Goal: Task Accomplishment & Management: Complete application form

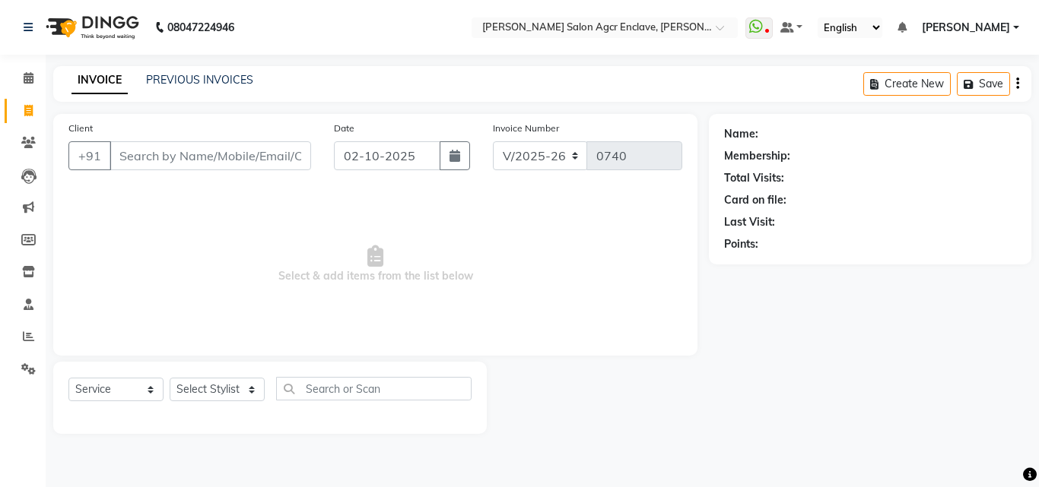
select select "8560"
select select "service"
click at [259, 161] on input "Client" at bounding box center [209, 155] width 201 height 29
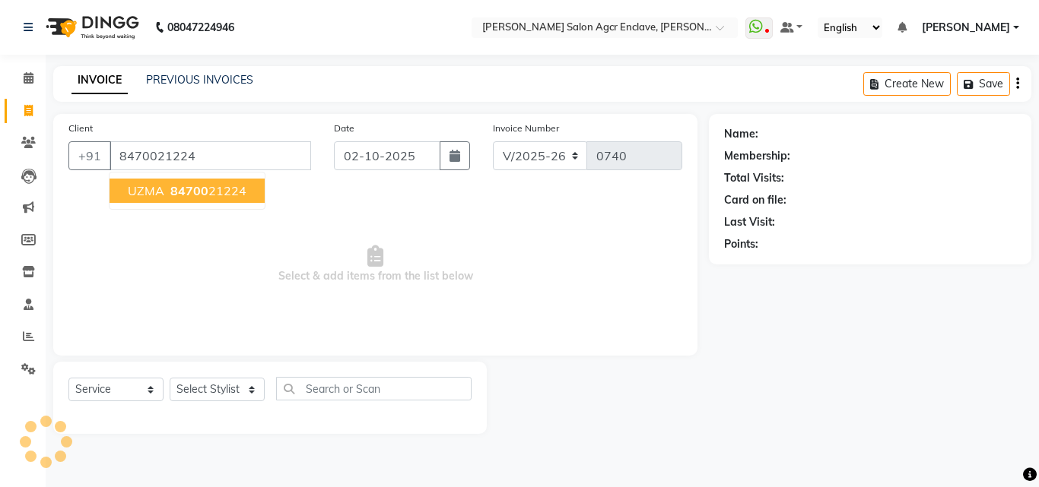
type input "8470021224"
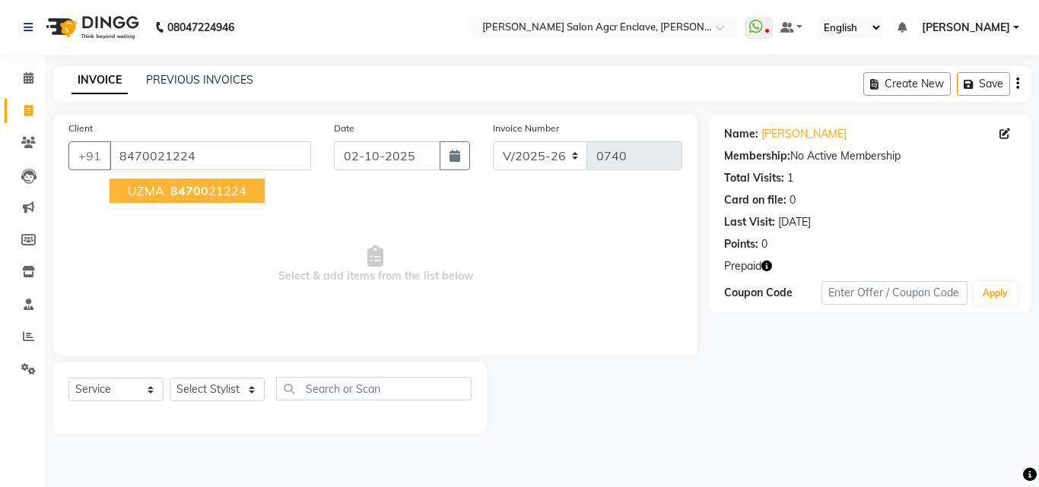
click at [179, 189] on span "84700" at bounding box center [189, 190] width 38 height 15
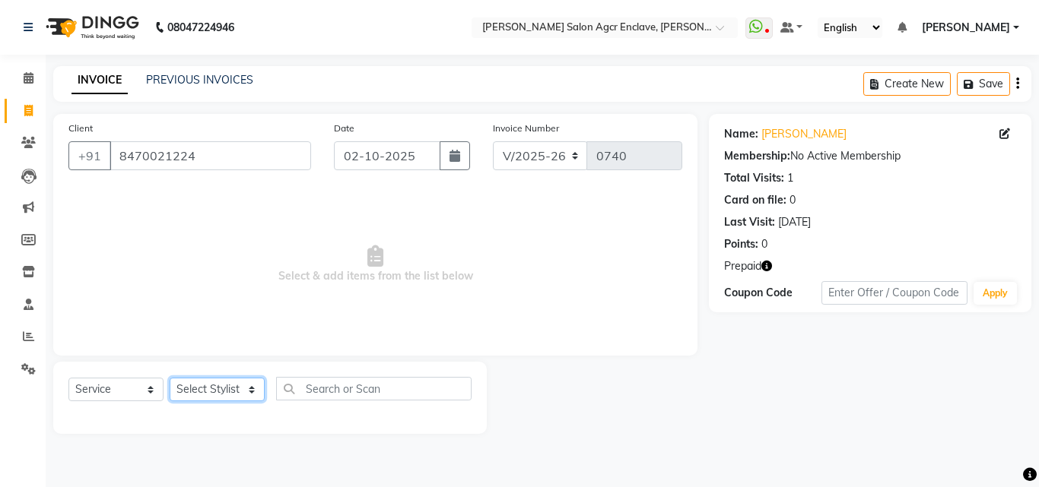
click at [234, 396] on select "Select Stylist Abhishek [PERSON_NAME] [PERSON_NAME] [PERSON_NAME] Lucky [PERSON…" at bounding box center [217, 390] width 95 height 24
select select "87658"
click at [170, 378] on select "Select Stylist Abhishek [PERSON_NAME] [PERSON_NAME] [PERSON_NAME] Lucky [PERSON…" at bounding box center [217, 390] width 95 height 24
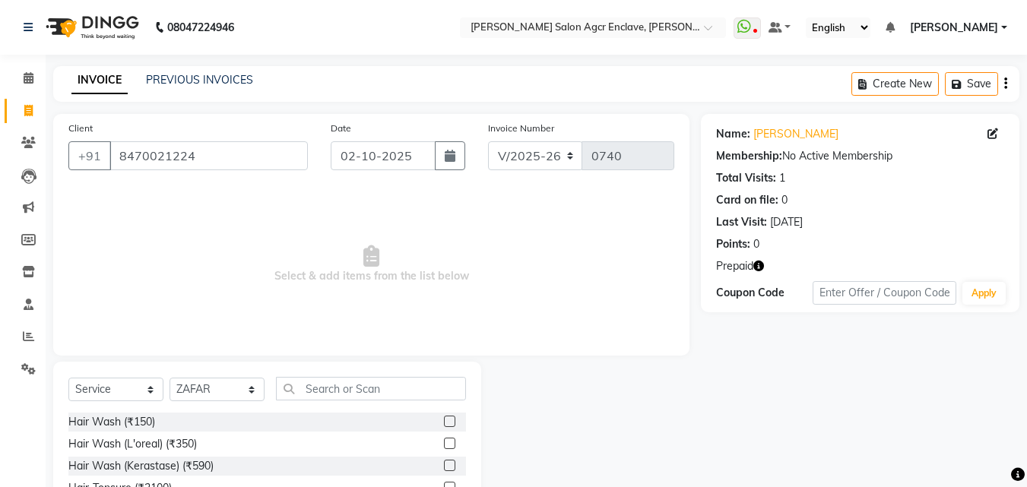
click at [444, 422] on label at bounding box center [449, 421] width 11 height 11
click at [444, 422] on input "checkbox" at bounding box center [449, 422] width 10 height 10
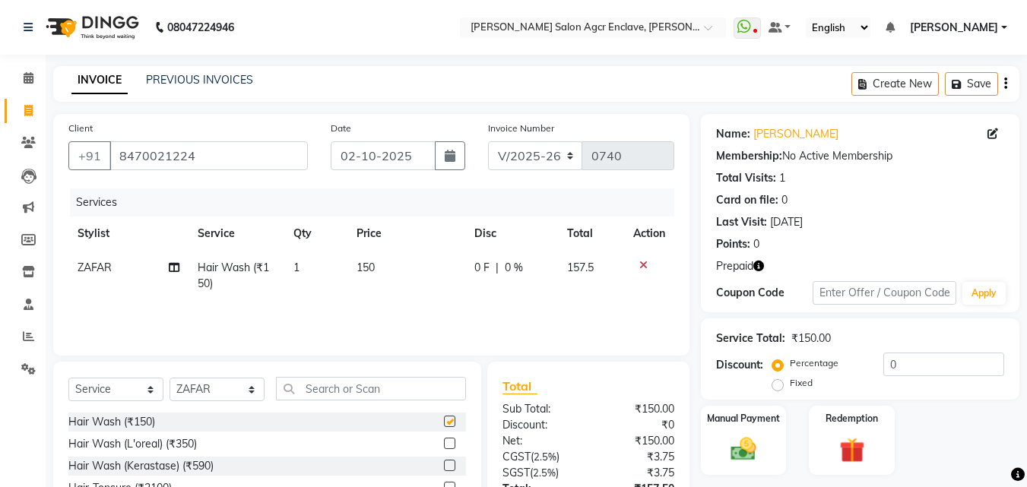
checkbox input "false"
click at [837, 447] on img at bounding box center [851, 450] width 43 height 33
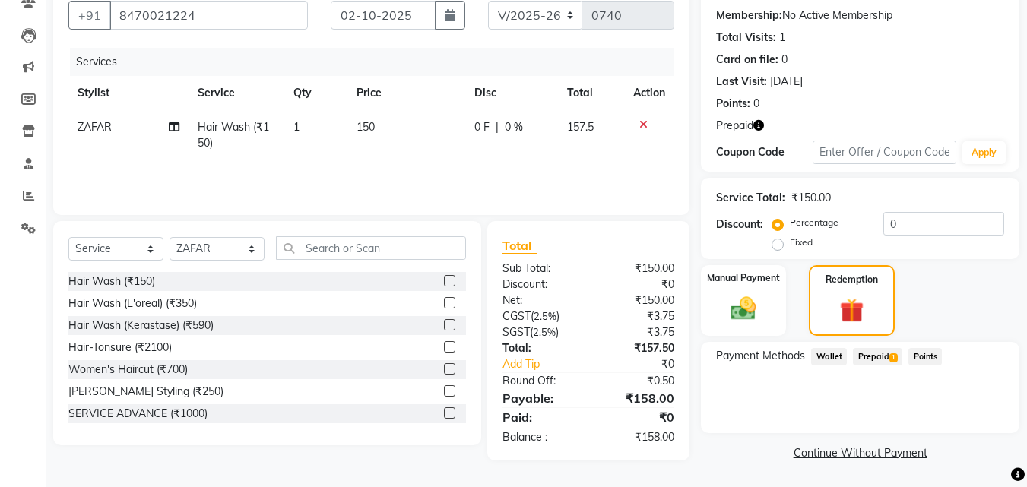
click at [875, 361] on span "Prepaid 1" at bounding box center [877, 356] width 49 height 17
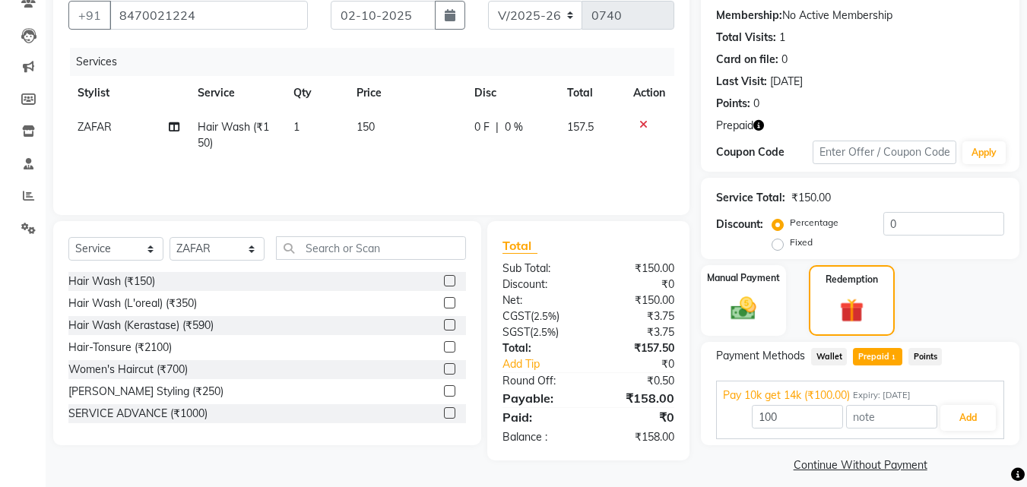
scroll to position [0, 0]
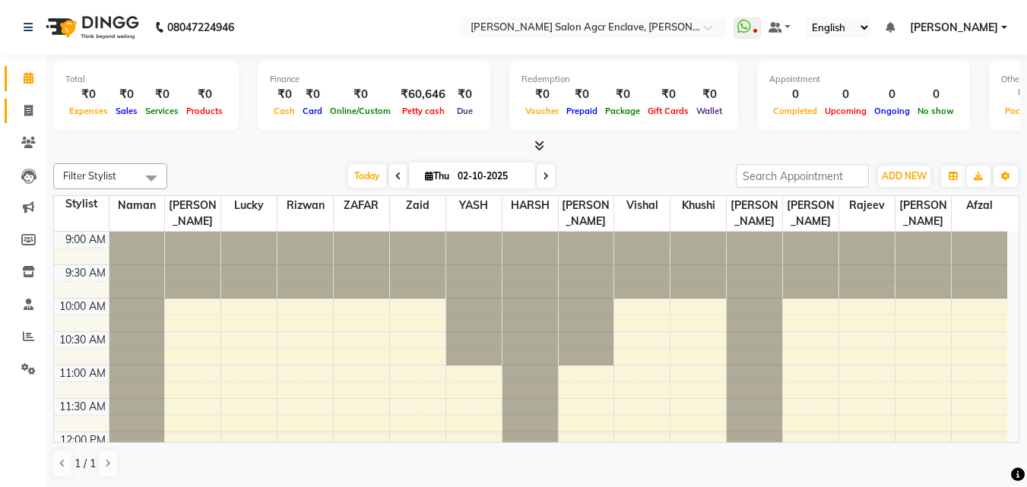
click at [27, 120] on link "Invoice" at bounding box center [23, 111] width 36 height 25
select select "service"
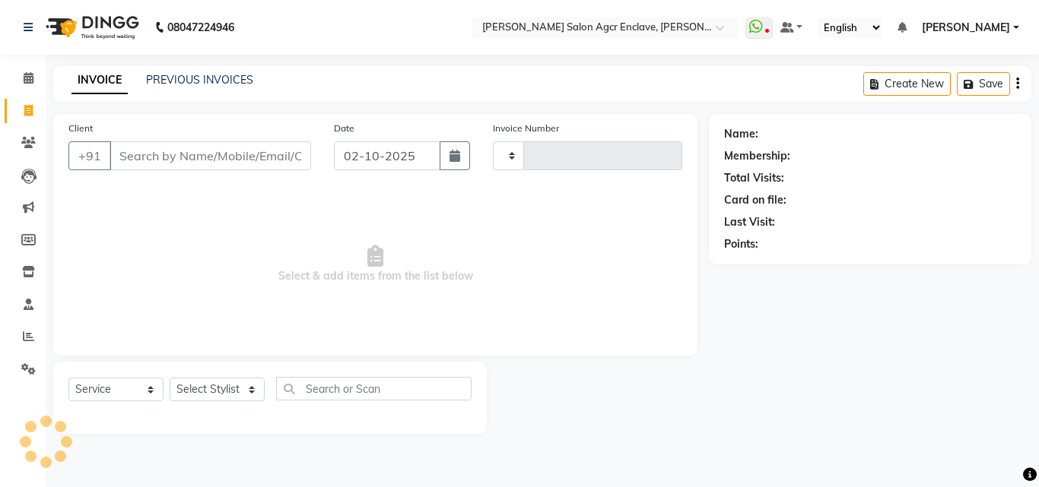
type input "0740"
select select "8560"
click at [248, 151] on input "Client" at bounding box center [209, 155] width 201 height 29
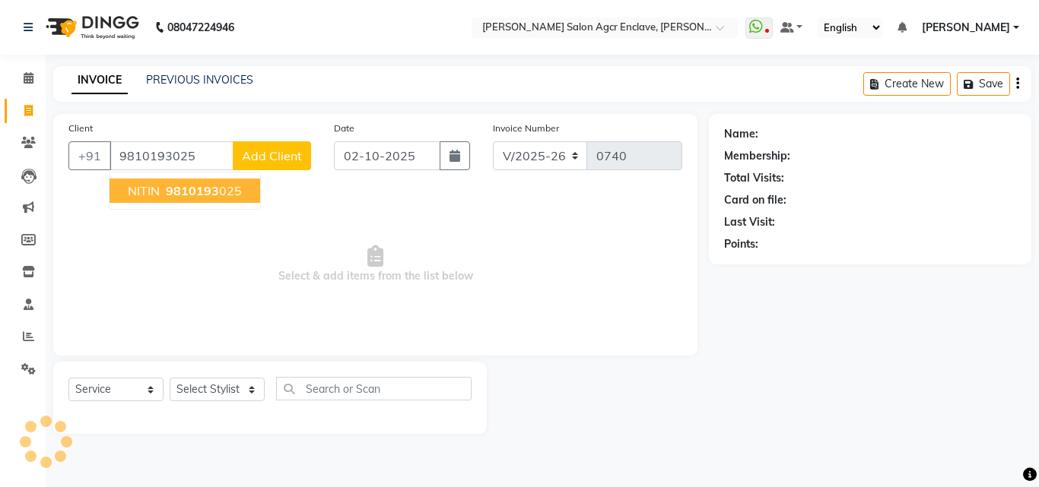
type input "9810193025"
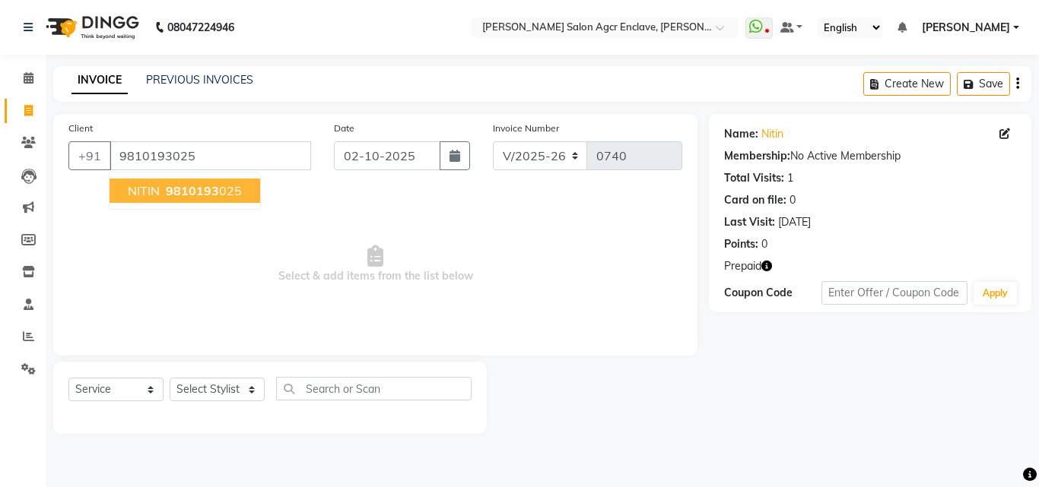
click at [214, 195] on span "9810193" at bounding box center [192, 190] width 53 height 15
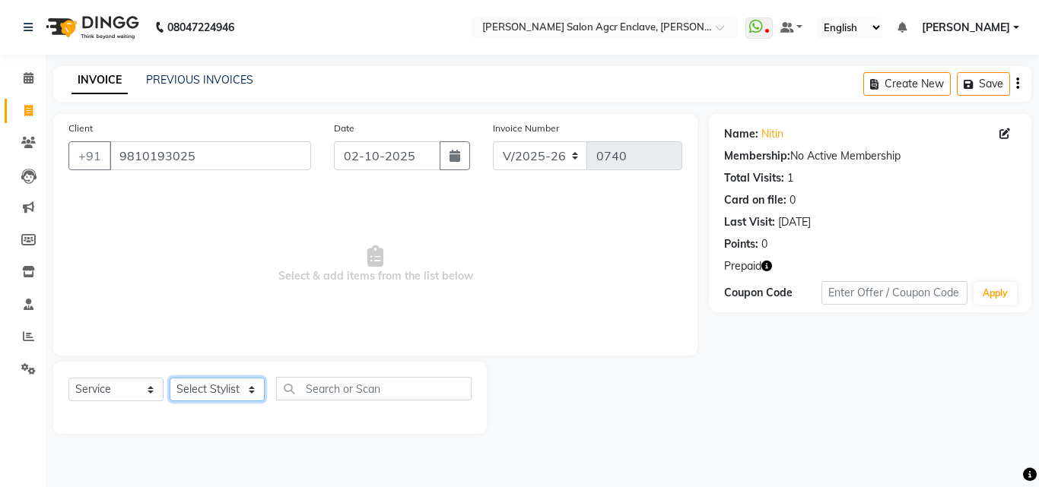
click at [237, 383] on select "Select Stylist Abhishek [PERSON_NAME] [PERSON_NAME] [PERSON_NAME] Lucky [PERSON…" at bounding box center [217, 390] width 95 height 24
select select "87659"
click at [170, 378] on select "Select Stylist Abhishek [PERSON_NAME] [PERSON_NAME] [PERSON_NAME] Lucky [PERSON…" at bounding box center [217, 390] width 95 height 24
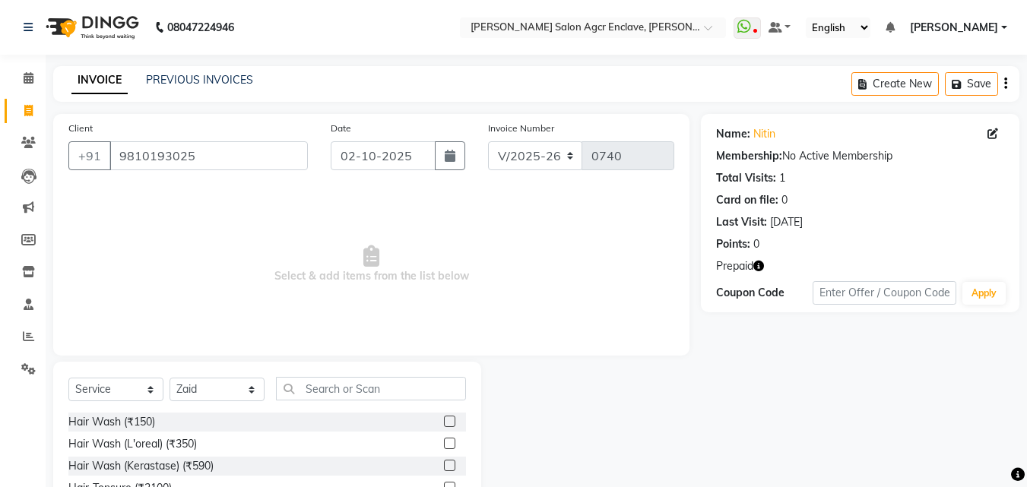
click at [444, 419] on label at bounding box center [449, 421] width 11 height 11
click at [444, 419] on input "checkbox" at bounding box center [449, 422] width 10 height 10
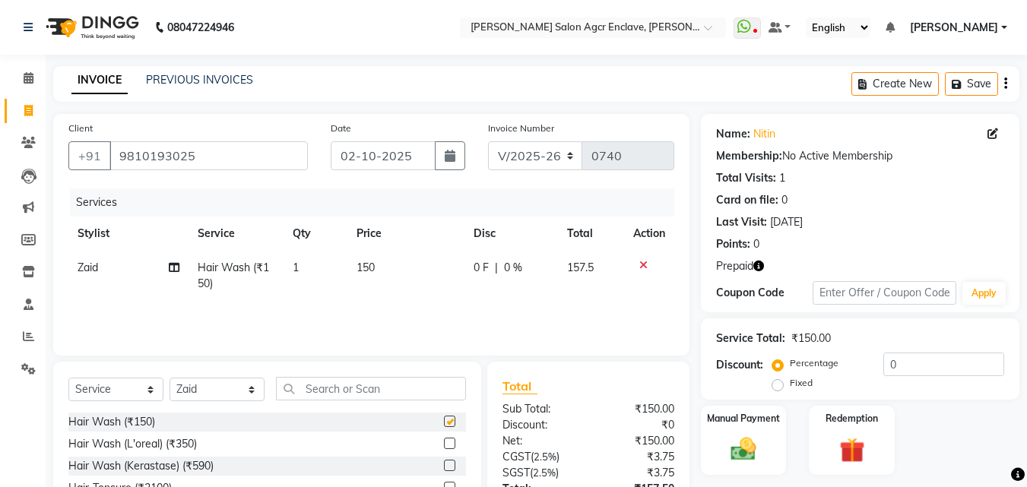
checkbox input "false"
click at [865, 457] on img at bounding box center [851, 450] width 43 height 33
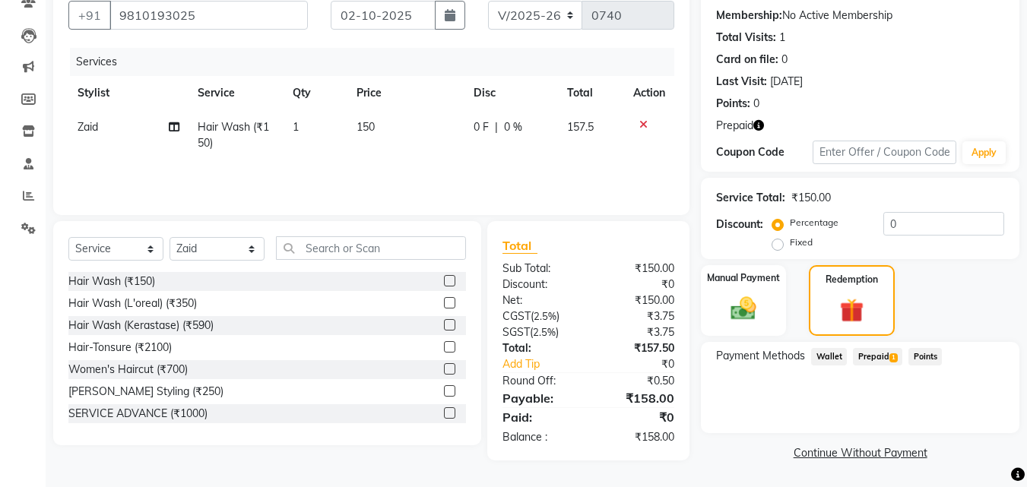
click at [874, 354] on span "Prepaid 1" at bounding box center [877, 356] width 49 height 17
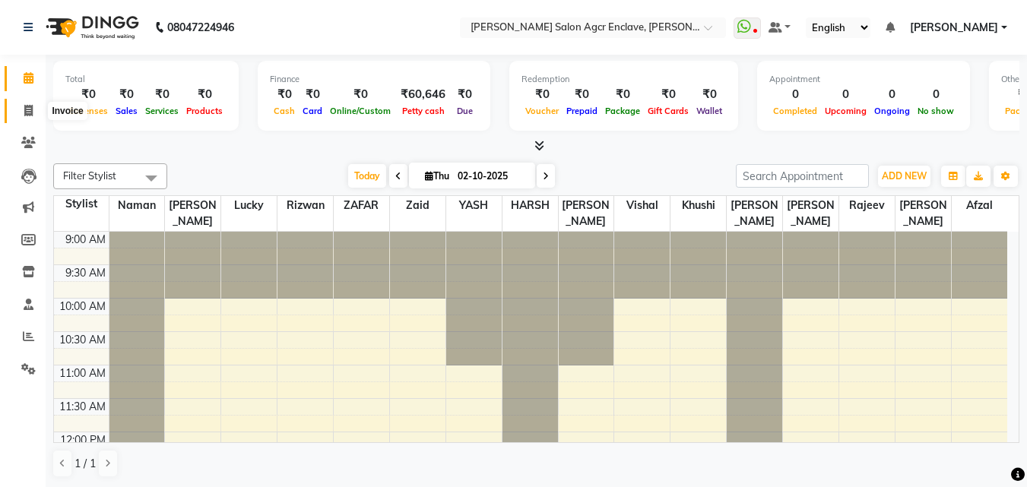
click at [35, 119] on span at bounding box center [28, 111] width 27 height 17
select select "service"
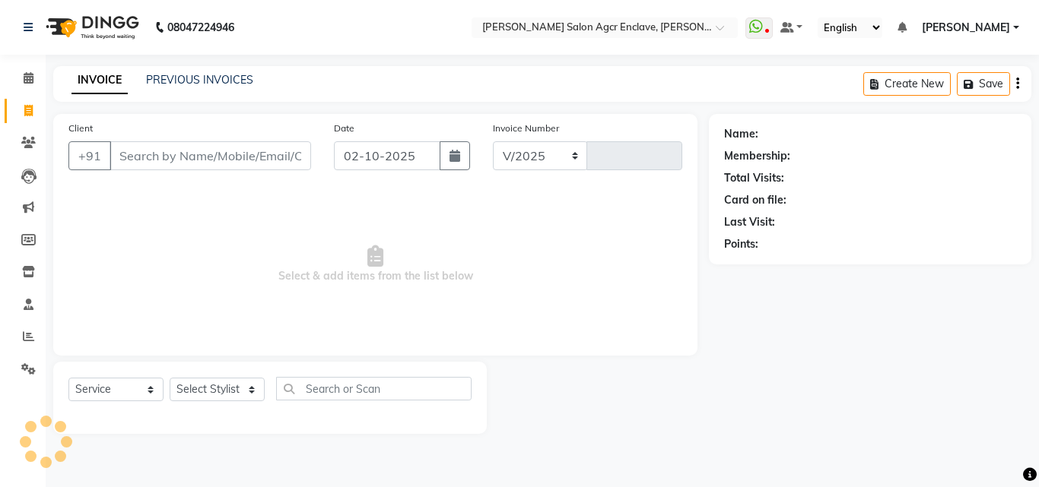
select select "8560"
type input "0740"
click at [269, 163] on input "Client" at bounding box center [209, 155] width 201 height 29
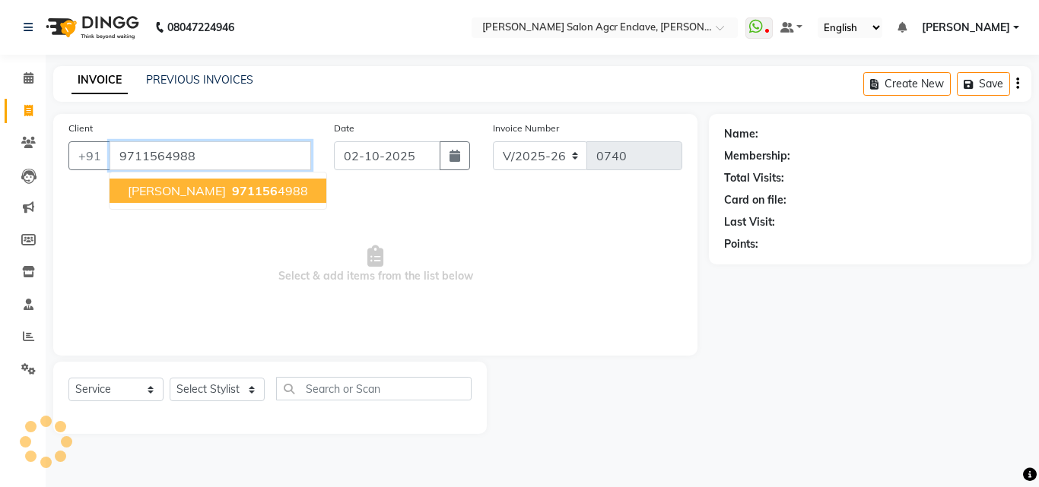
type input "9711564988"
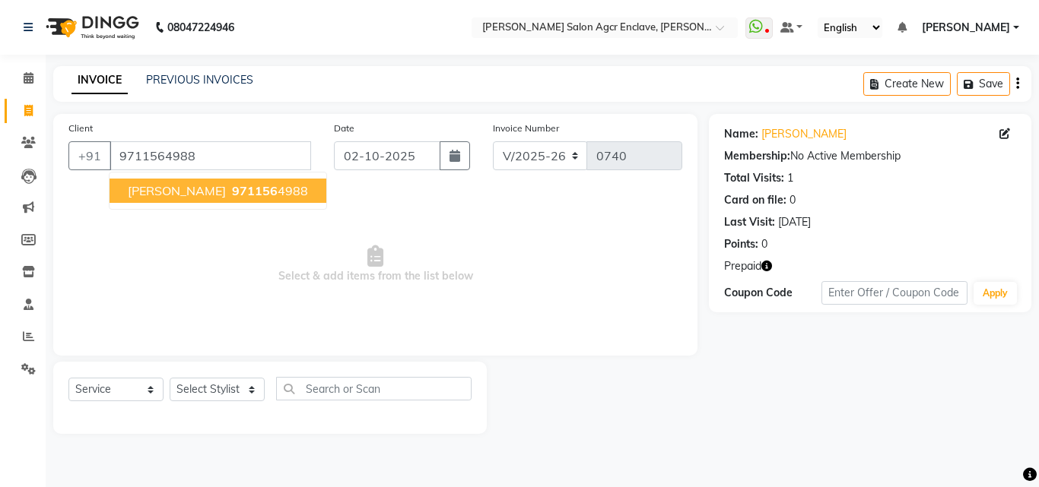
click at [251, 189] on ngb-highlight "971156 4988" at bounding box center [268, 190] width 79 height 15
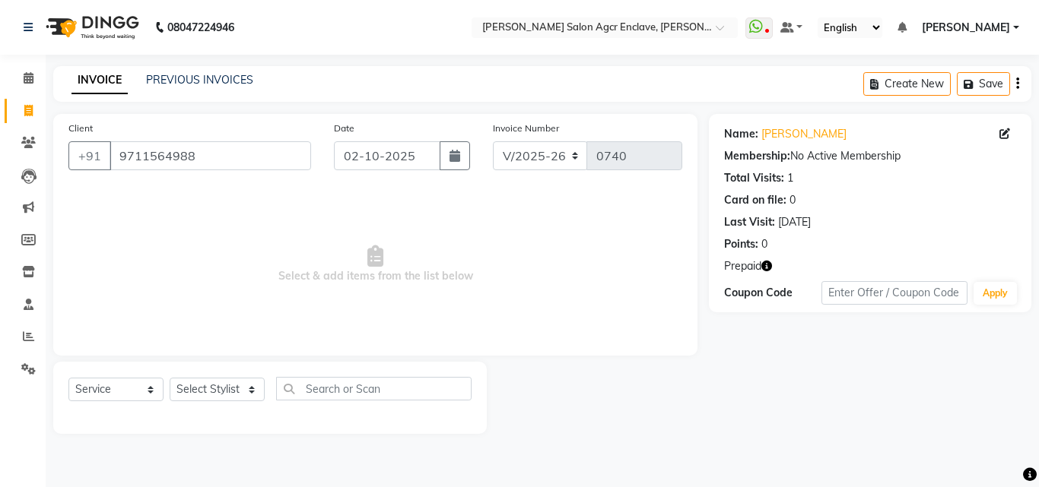
click at [871, 154] on div "Membership: No Active Membership" at bounding box center [870, 156] width 292 height 16
click at [225, 388] on select "Select Stylist Abhishek [PERSON_NAME] [PERSON_NAME] [PERSON_NAME] Lucky [PERSON…" at bounding box center [217, 390] width 95 height 24
select select "87660"
click at [170, 378] on select "Select Stylist Abhishek [PERSON_NAME] [PERSON_NAME] [PERSON_NAME] Lucky [PERSON…" at bounding box center [217, 390] width 95 height 24
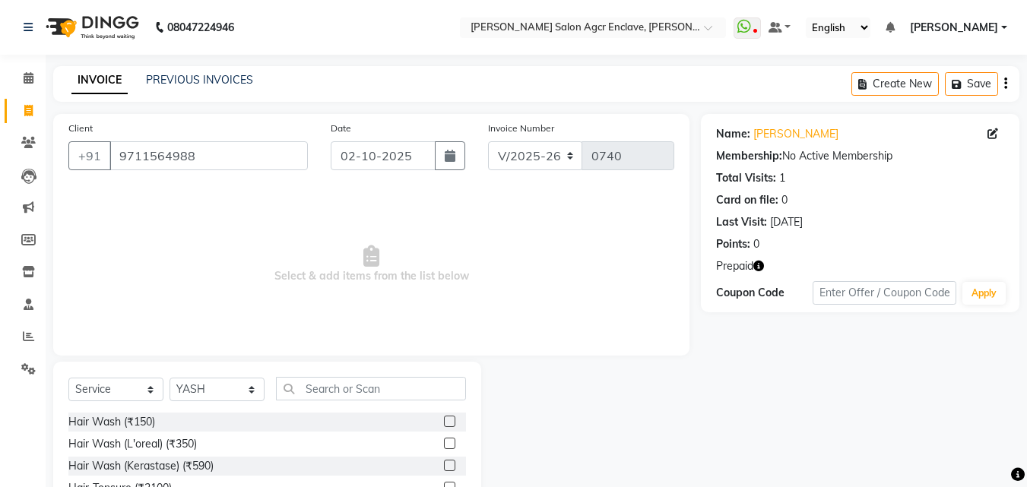
click at [211, 420] on div "Hair Wash (₹150)" at bounding box center [267, 422] width 398 height 19
click at [341, 420] on div "Hair Wash (₹150)" at bounding box center [267, 422] width 398 height 19
click at [444, 418] on label at bounding box center [449, 421] width 11 height 11
click at [444, 418] on input "checkbox" at bounding box center [449, 422] width 10 height 10
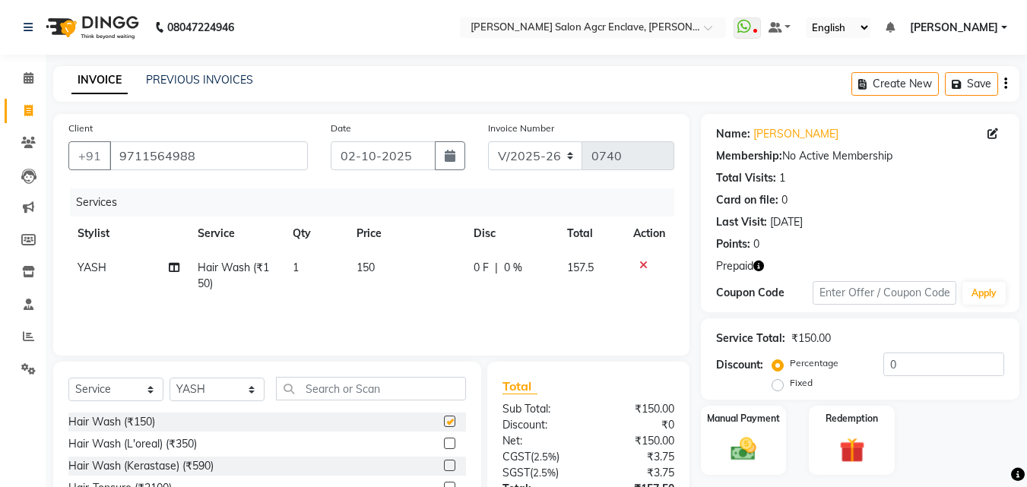
checkbox input "false"
click at [855, 468] on div "Redemption" at bounding box center [852, 441] width 89 height 72
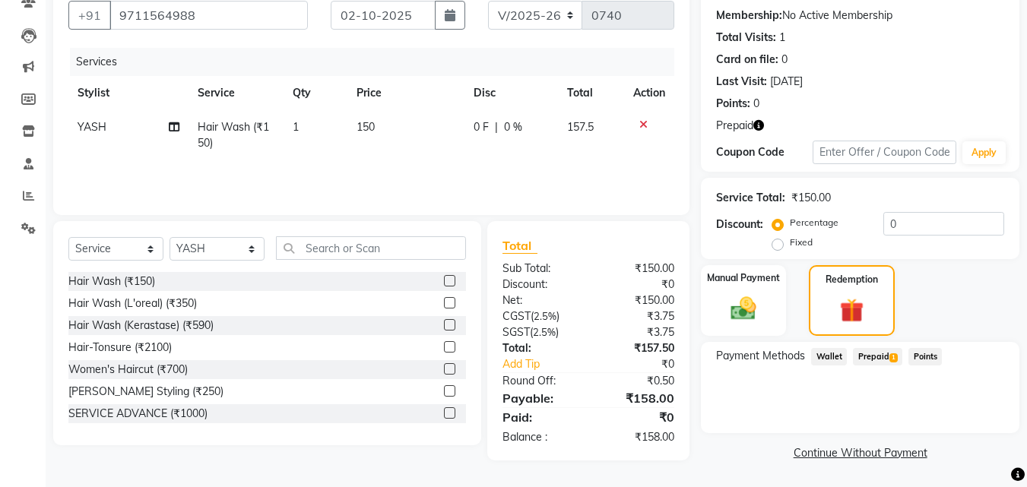
click at [871, 357] on span "Prepaid 1" at bounding box center [877, 356] width 49 height 17
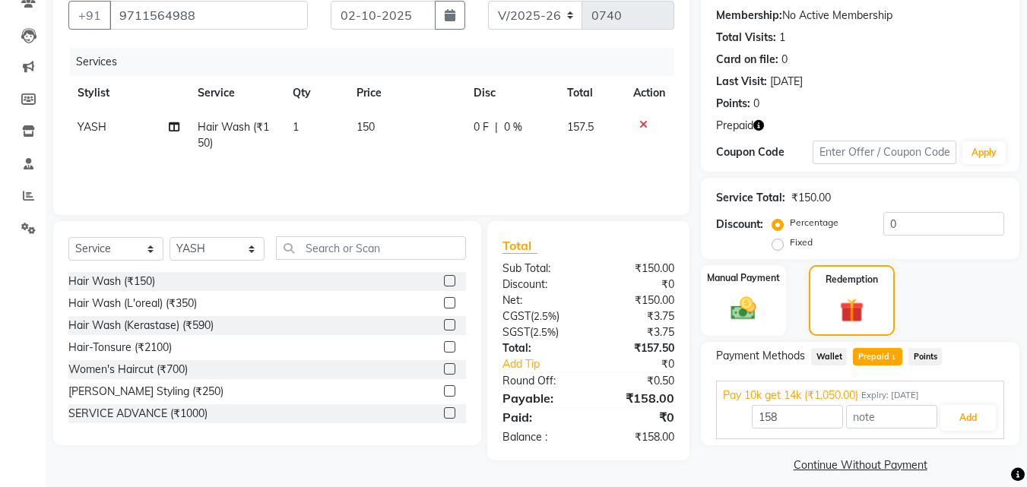
scroll to position [0, 0]
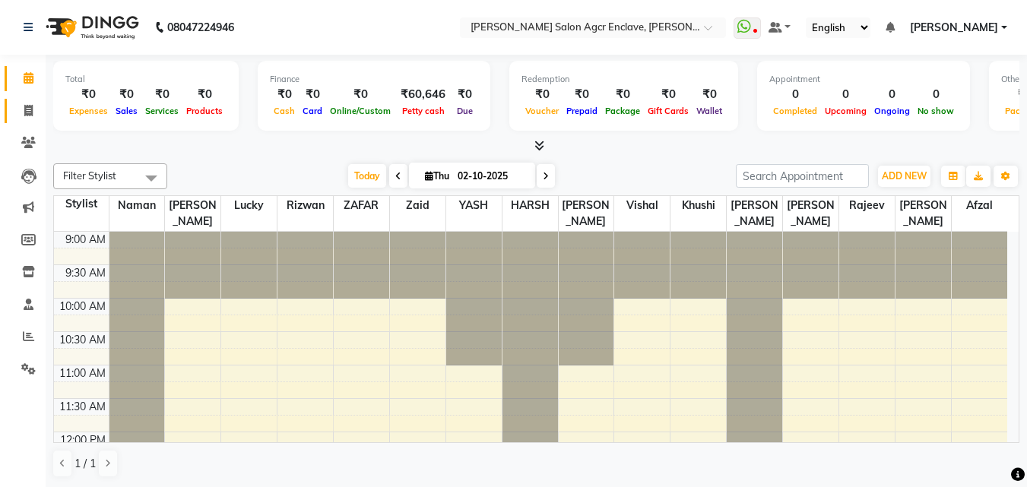
click at [28, 99] on link "Invoice" at bounding box center [23, 111] width 36 height 25
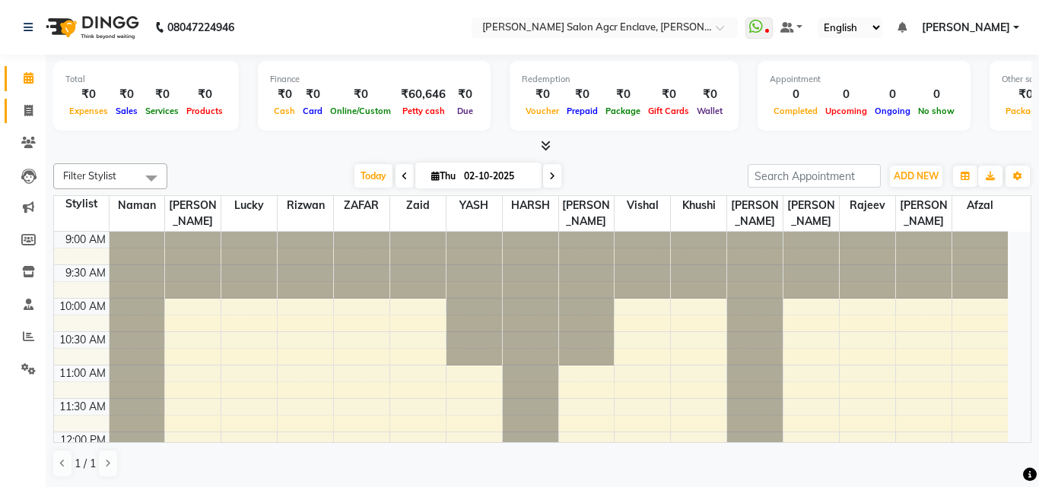
select select "8560"
select select "service"
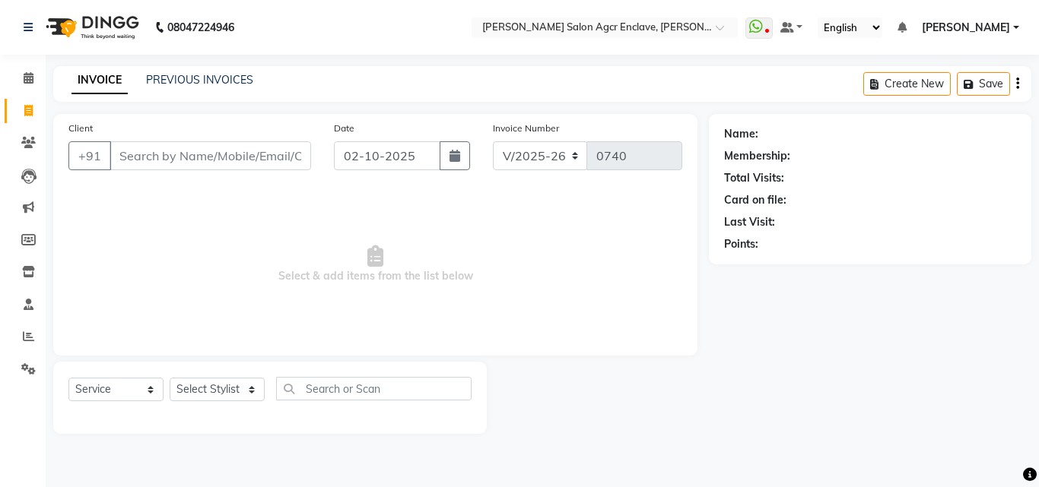
click at [180, 152] on input "Client" at bounding box center [209, 155] width 201 height 29
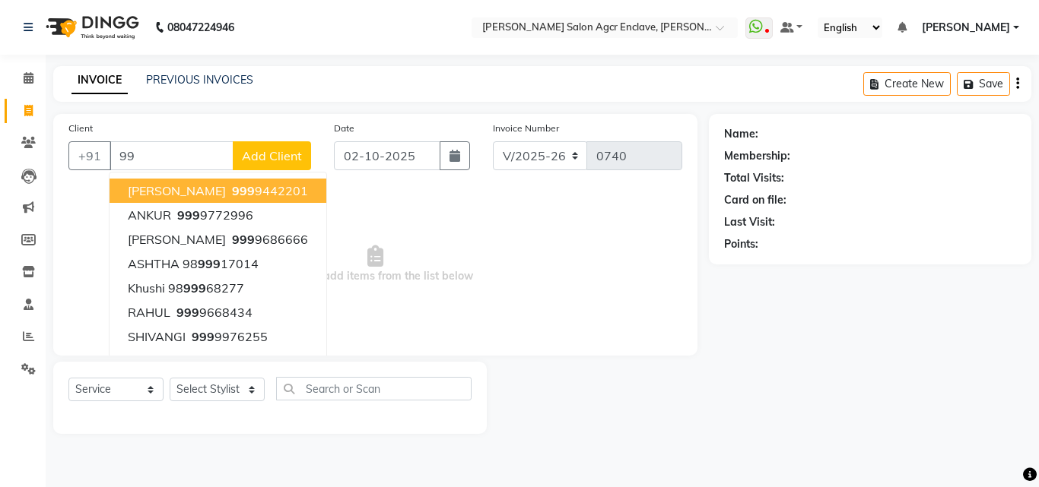
type input "9"
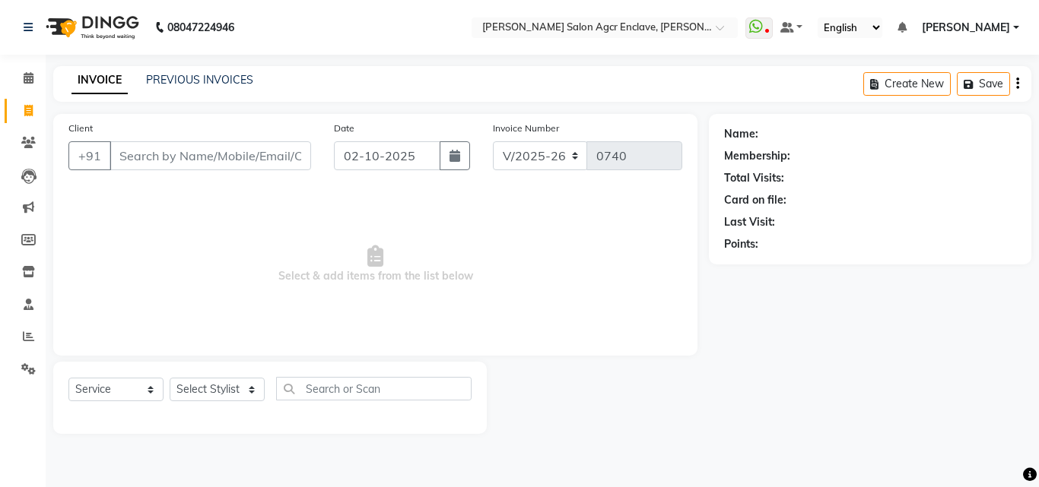
click at [148, 150] on input "Client" at bounding box center [209, 155] width 201 height 29
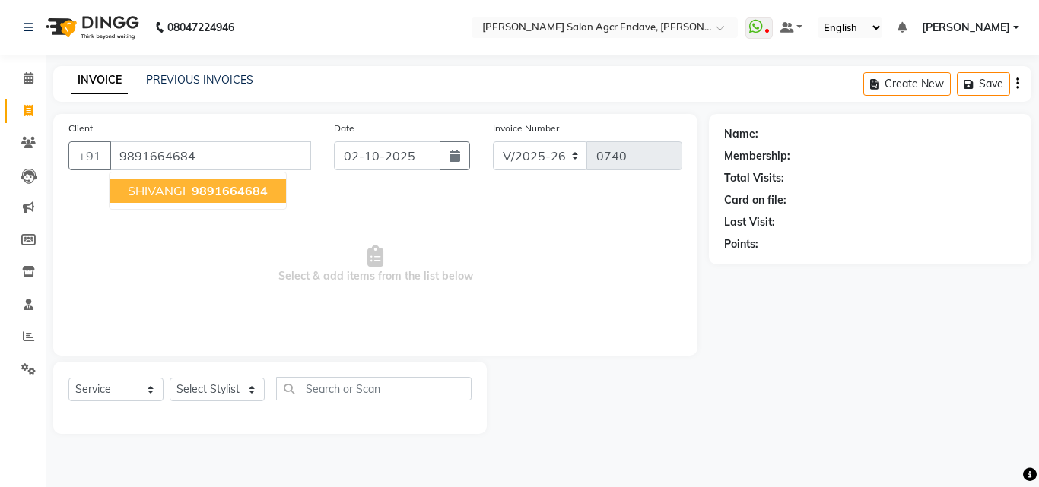
type input "9891664684"
click at [167, 191] on span "SHIVANGI" at bounding box center [157, 190] width 58 height 15
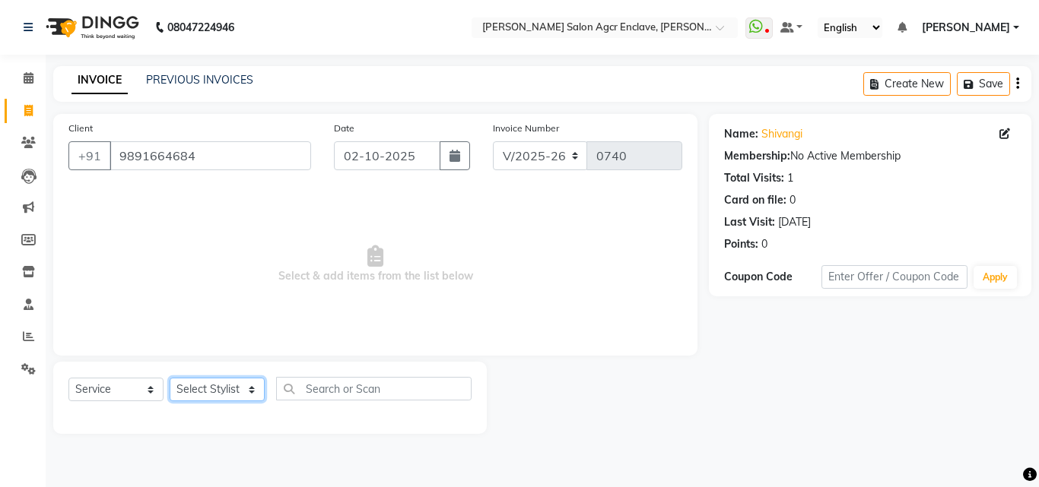
click at [242, 395] on select "Select Stylist Abhishek [PERSON_NAME] [PERSON_NAME] [PERSON_NAME] Lucky [PERSON…" at bounding box center [217, 390] width 95 height 24
select select "87658"
click at [170, 378] on select "Select Stylist Abhishek [PERSON_NAME] [PERSON_NAME] [PERSON_NAME] Lucky [PERSON…" at bounding box center [217, 390] width 95 height 24
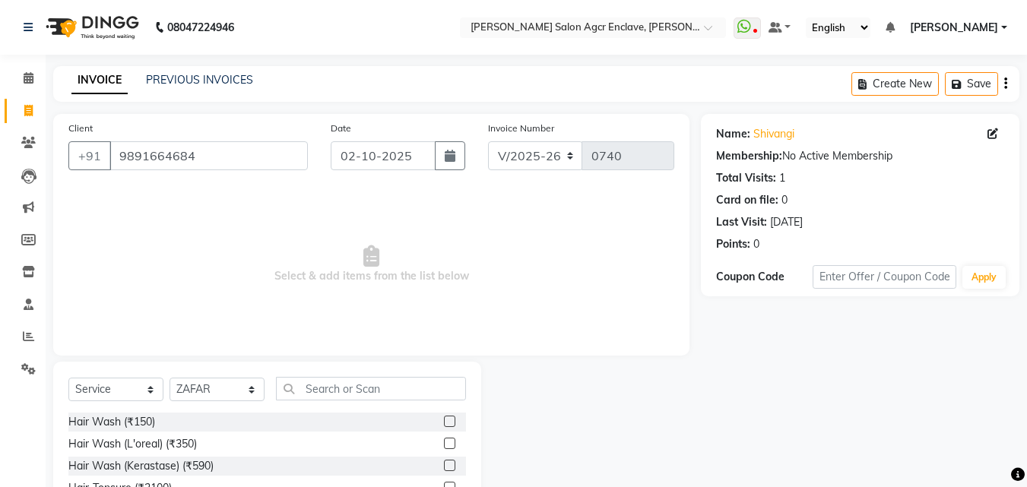
click at [211, 438] on div "Hair Wash (L'oreal) (₹350)" at bounding box center [267, 444] width 398 height 19
click at [444, 439] on label at bounding box center [449, 443] width 11 height 11
click at [444, 439] on input "checkbox" at bounding box center [449, 444] width 10 height 10
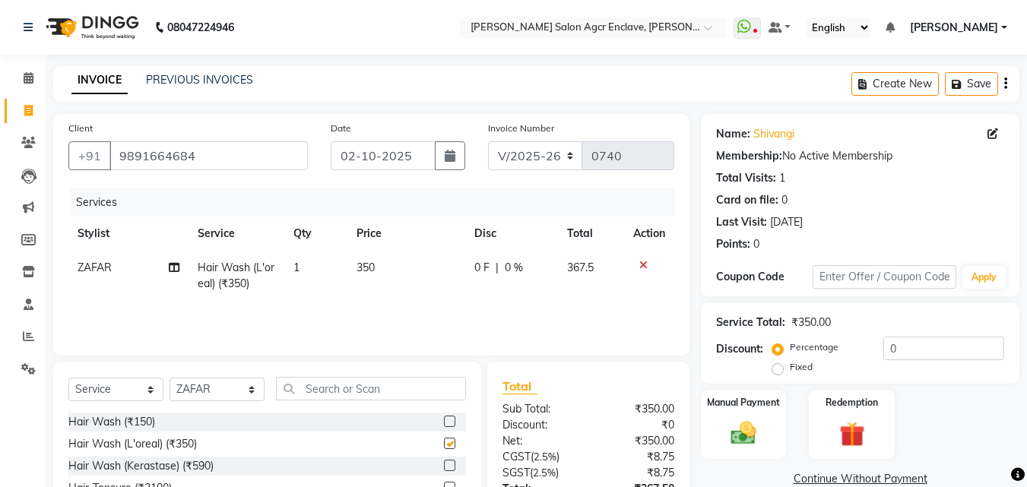
checkbox input "false"
click at [855, 445] on img at bounding box center [851, 434] width 43 height 33
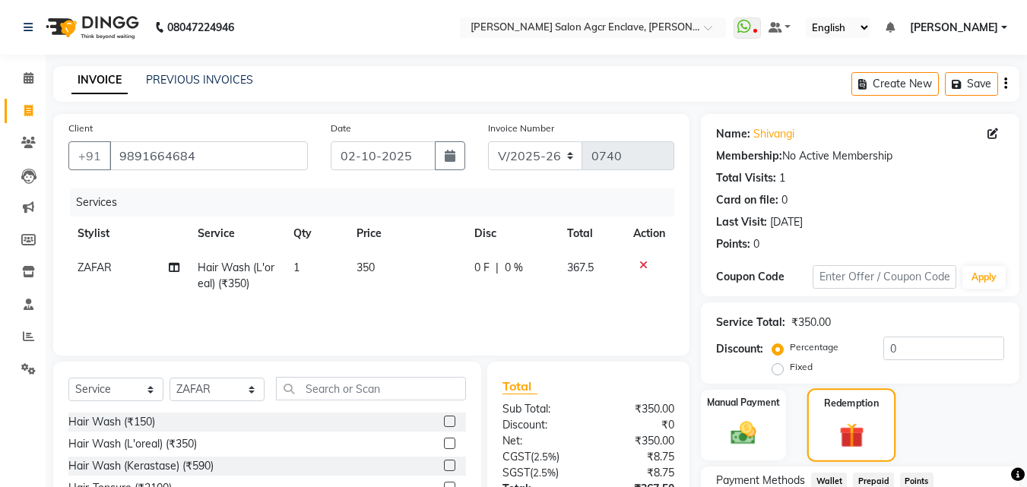
scroll to position [137, 0]
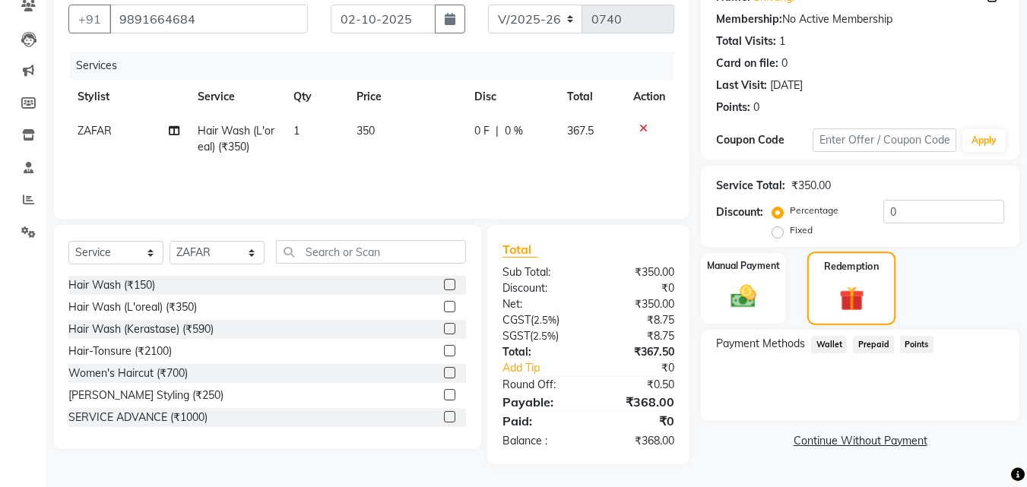
click at [863, 303] on img at bounding box center [852, 298] width 40 height 31
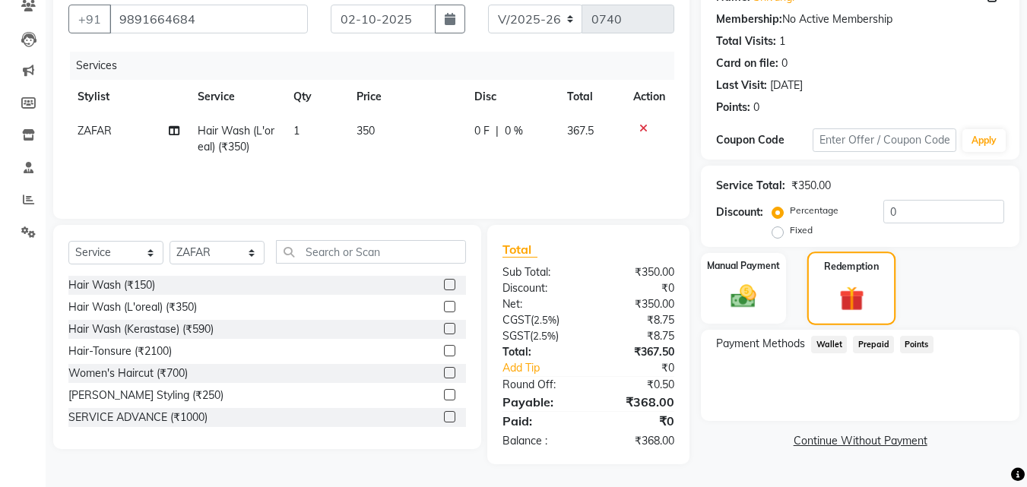
click at [861, 269] on label "Redemption" at bounding box center [852, 266] width 55 height 14
click at [870, 332] on div "Payment Methods Wallet Prepaid Points" at bounding box center [860, 375] width 319 height 91
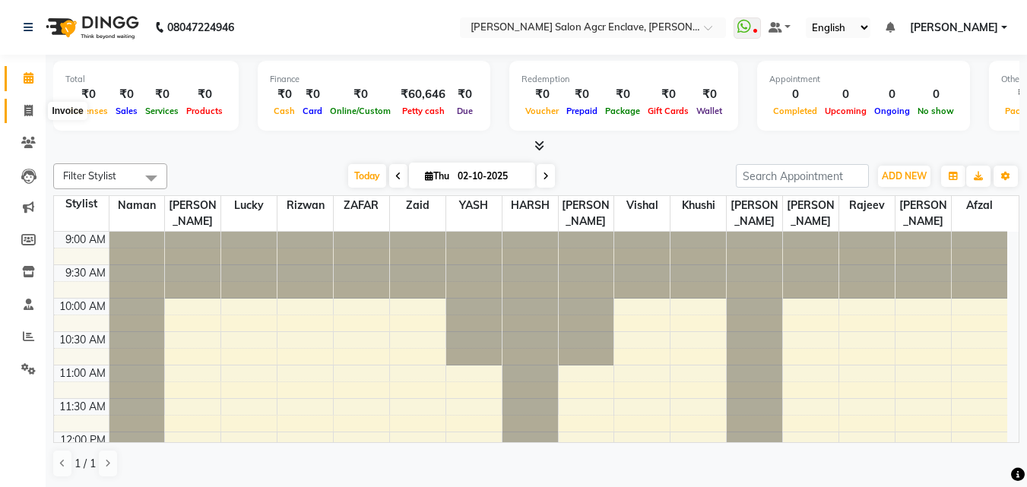
click at [30, 106] on icon at bounding box center [28, 110] width 8 height 11
select select "service"
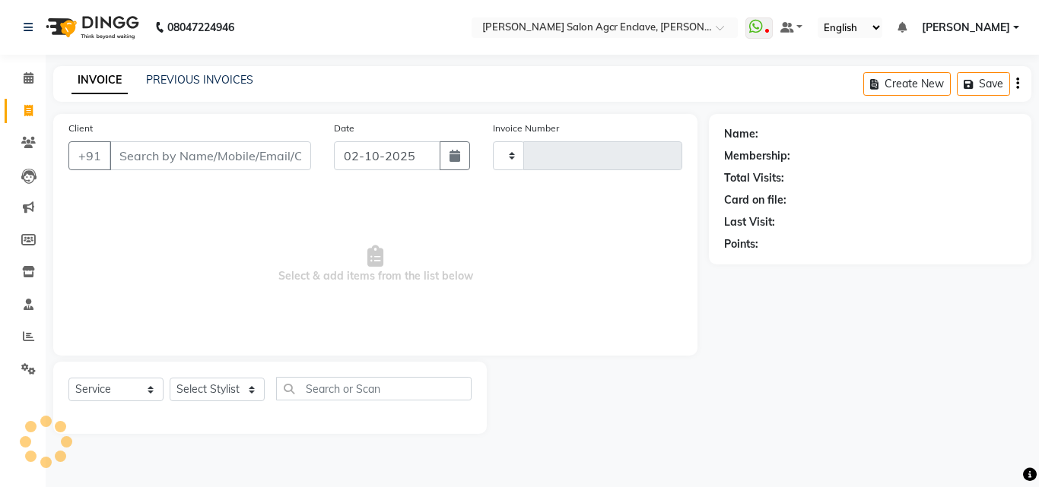
type input "0740"
select select "8560"
click at [141, 151] on input "Client" at bounding box center [209, 155] width 201 height 29
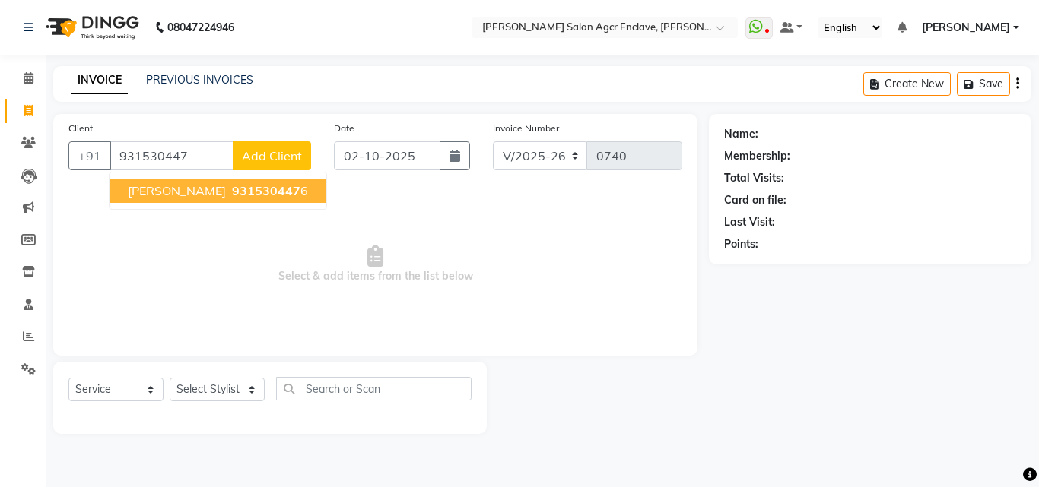
click at [150, 189] on span "[PERSON_NAME]" at bounding box center [177, 190] width 98 height 15
type input "9315304476"
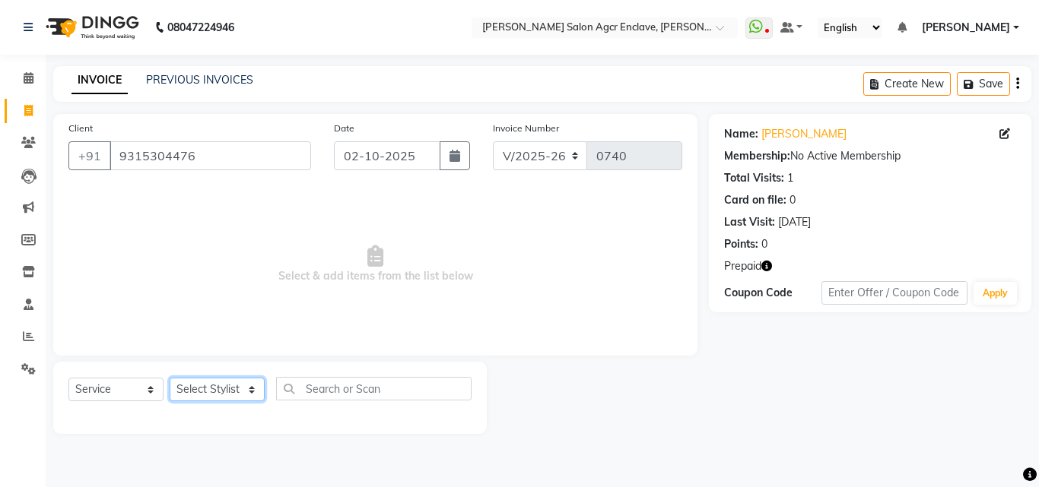
click at [233, 380] on select "Select Stylist Abhishek [PERSON_NAME] [PERSON_NAME] [PERSON_NAME] Lucky [PERSON…" at bounding box center [217, 390] width 95 height 24
select select "87660"
click at [170, 378] on select "Select Stylist Abhishek [PERSON_NAME] [PERSON_NAME] [PERSON_NAME] Lucky [PERSON…" at bounding box center [217, 390] width 95 height 24
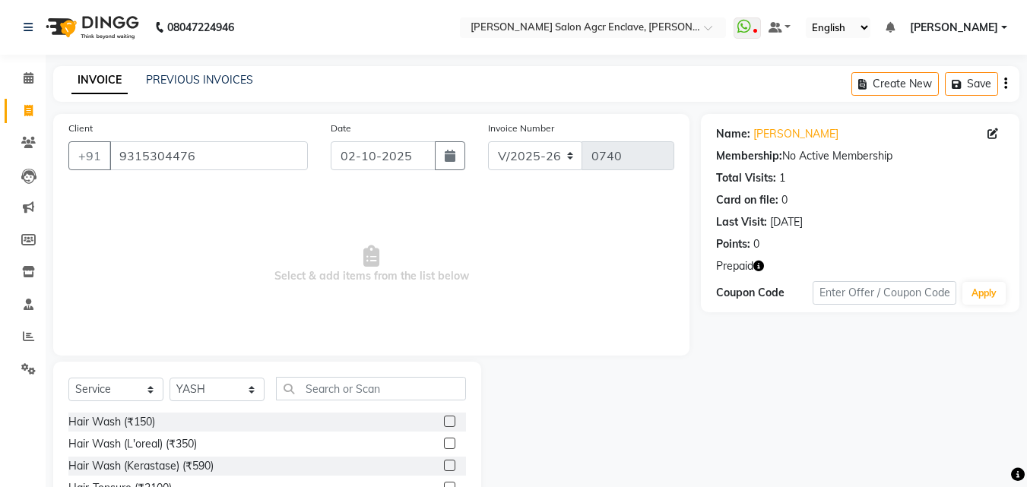
click at [444, 418] on label at bounding box center [449, 421] width 11 height 11
click at [444, 418] on input "checkbox" at bounding box center [449, 422] width 10 height 10
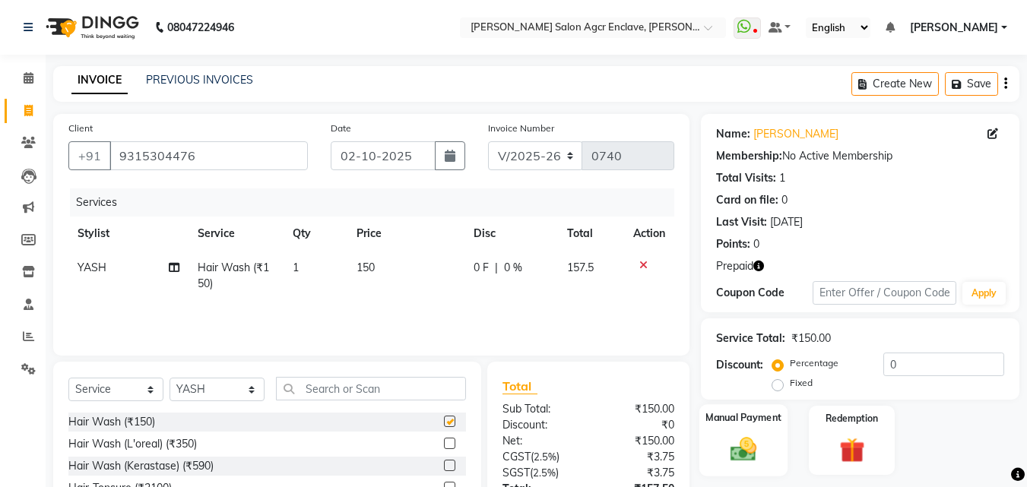
checkbox input "false"
click at [814, 439] on div "Redemption" at bounding box center [852, 441] width 89 height 72
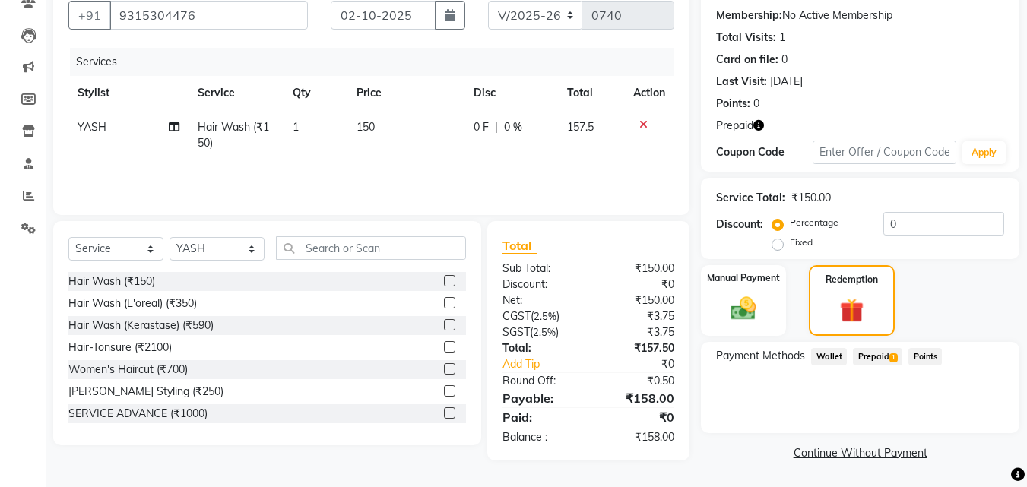
click at [863, 353] on span "Prepaid 1" at bounding box center [877, 356] width 49 height 17
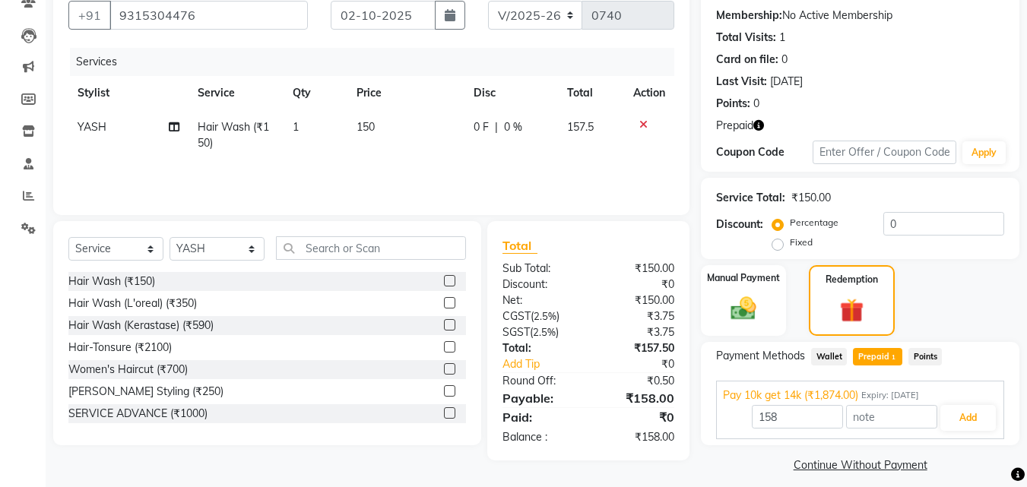
scroll to position [0, 0]
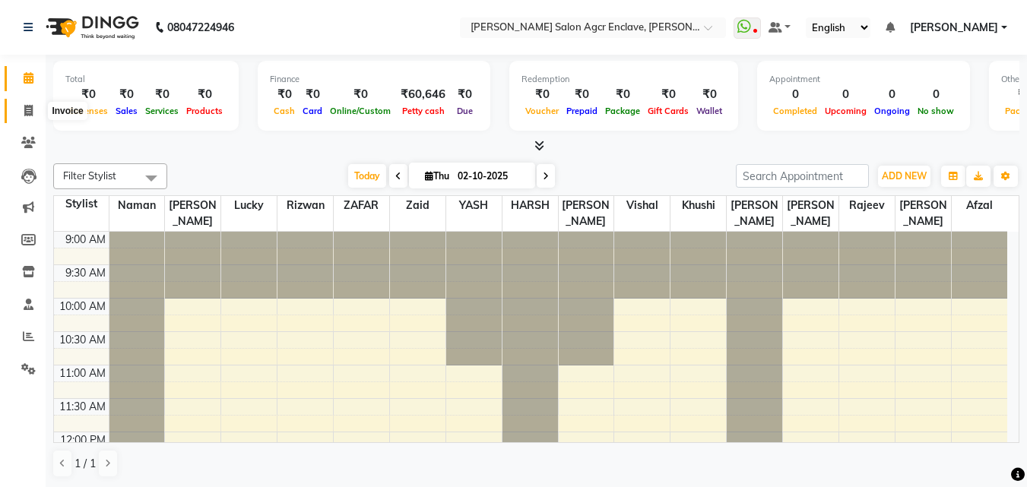
click at [34, 108] on span at bounding box center [28, 111] width 27 height 17
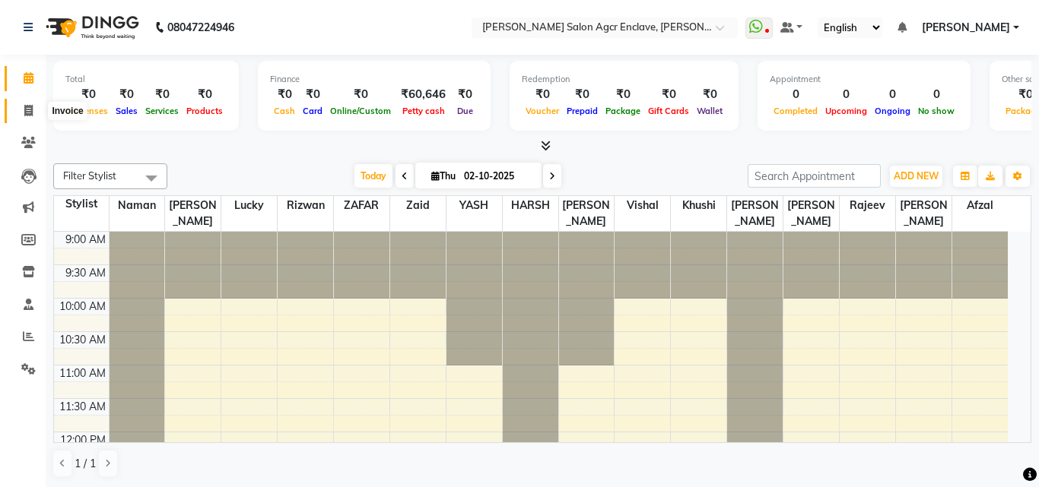
select select "8560"
select select "service"
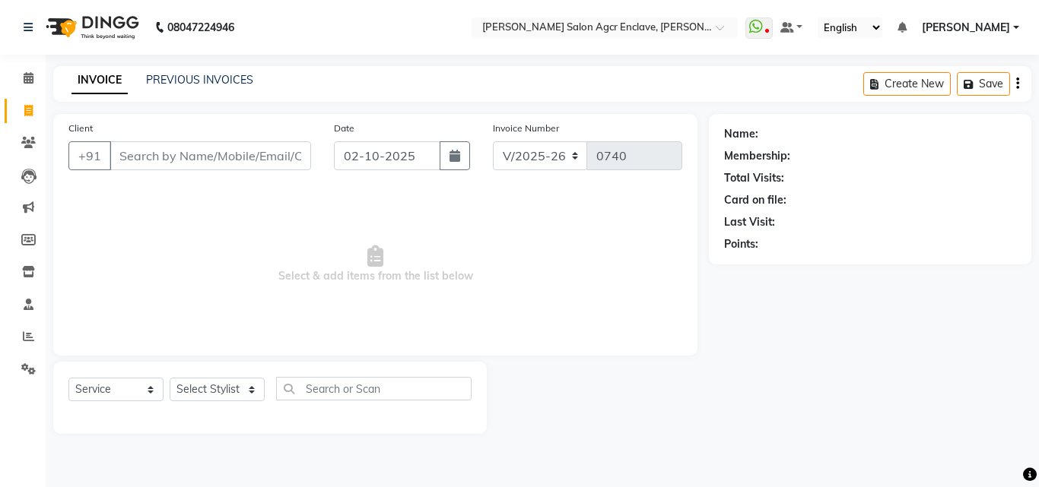
click at [171, 156] on input "Client" at bounding box center [209, 155] width 201 height 29
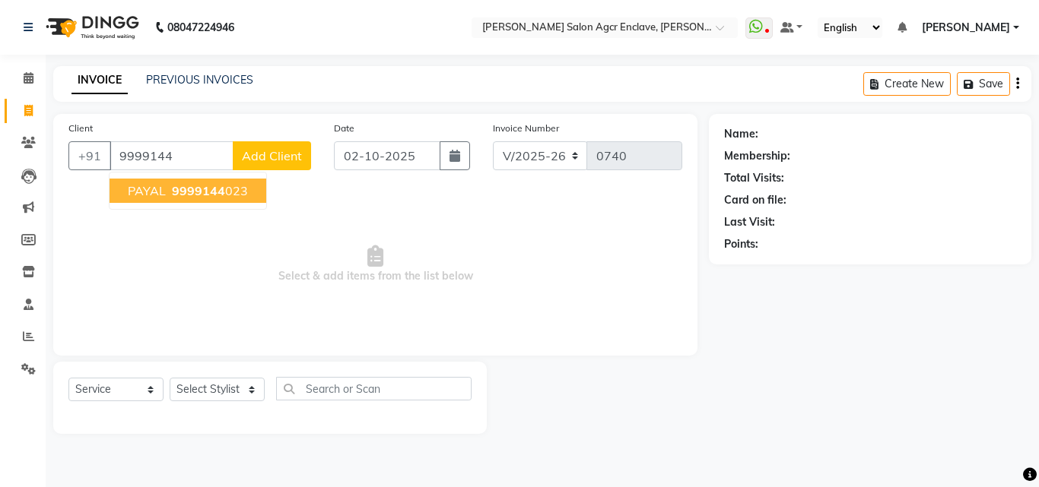
click at [201, 194] on span "9999144" at bounding box center [198, 190] width 53 height 15
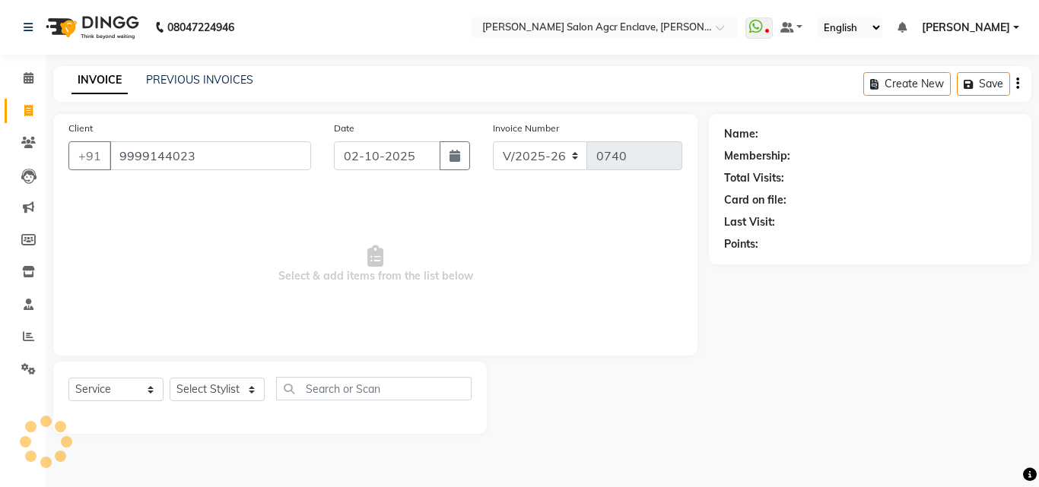
type input "9999144023"
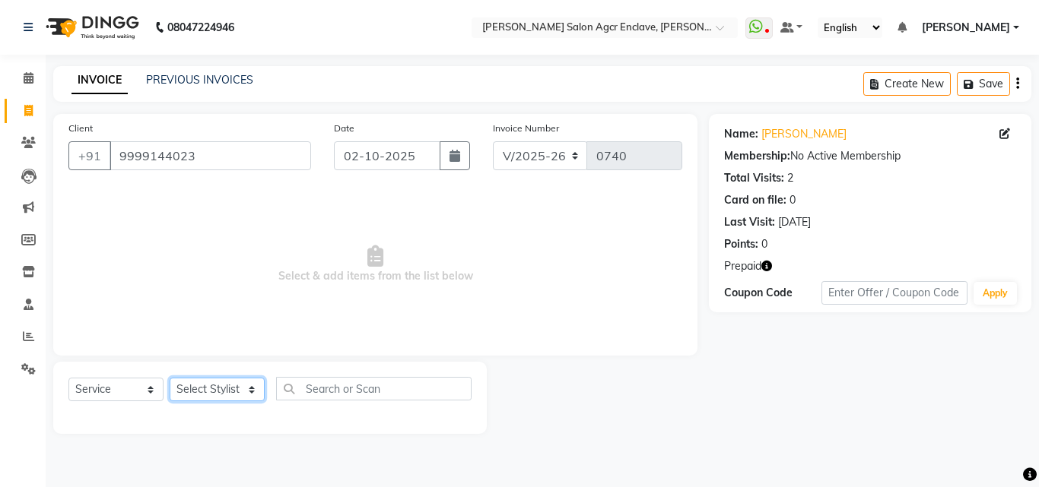
click at [226, 385] on select "Select Stylist Abhishek [PERSON_NAME] [PERSON_NAME] [PERSON_NAME] Lucky [PERSON…" at bounding box center [217, 390] width 95 height 24
select select "87658"
click at [170, 378] on select "Select Stylist Abhishek [PERSON_NAME] [PERSON_NAME] [PERSON_NAME] Lucky [PERSON…" at bounding box center [217, 390] width 95 height 24
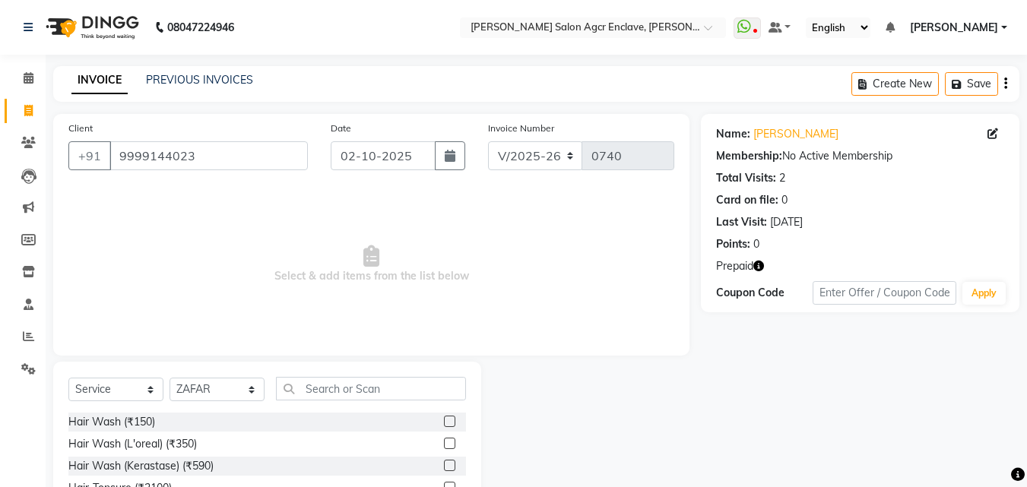
click at [444, 420] on label at bounding box center [449, 421] width 11 height 11
click at [444, 420] on input "checkbox" at bounding box center [449, 422] width 10 height 10
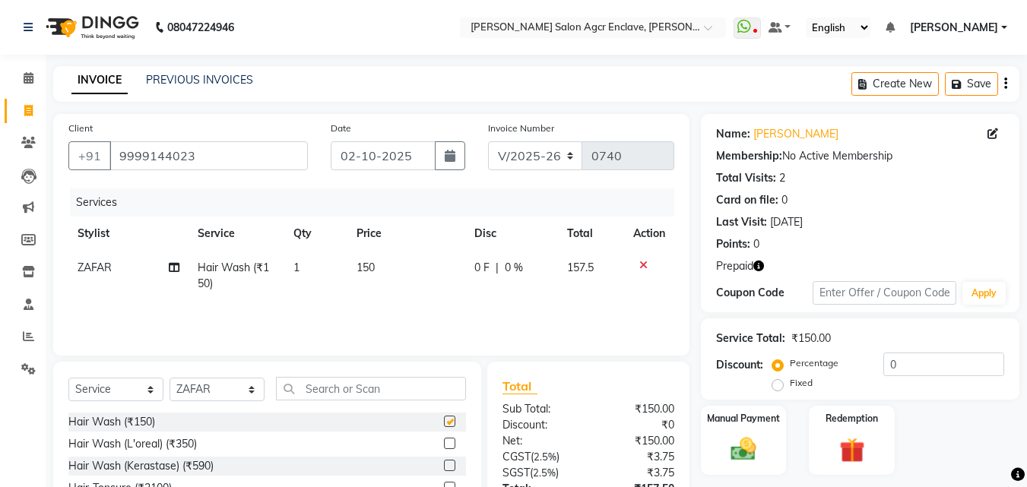
checkbox input "false"
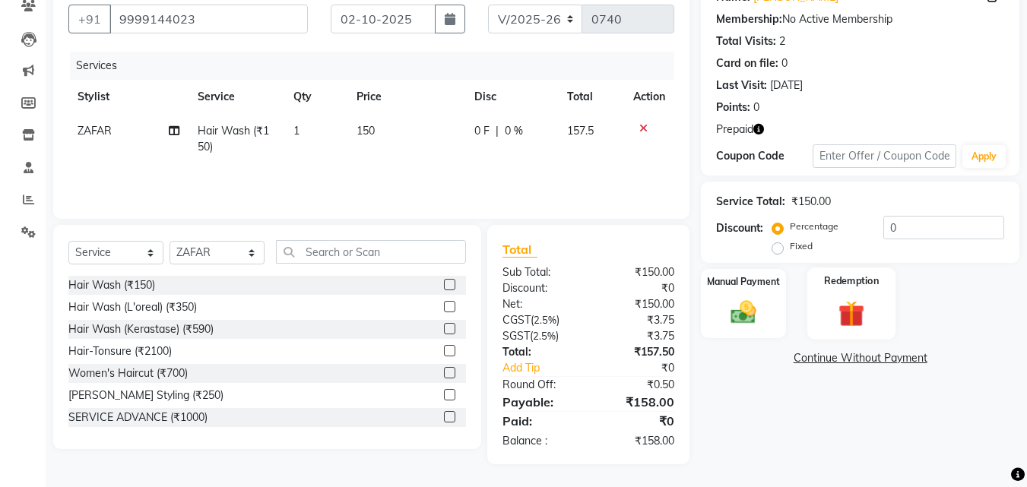
click at [847, 313] on img at bounding box center [851, 313] width 43 height 33
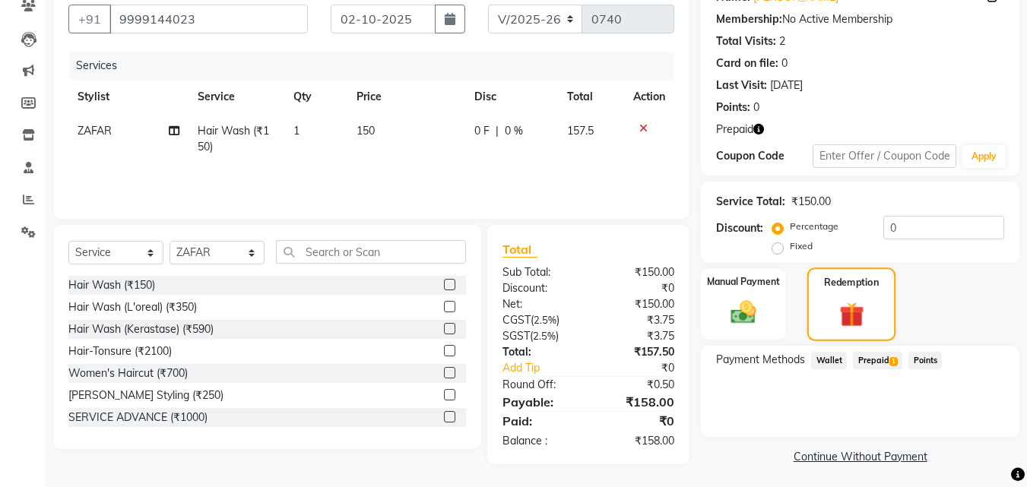
click at [847, 313] on img at bounding box center [852, 314] width 40 height 31
click at [876, 361] on span "Prepaid 1" at bounding box center [877, 360] width 49 height 17
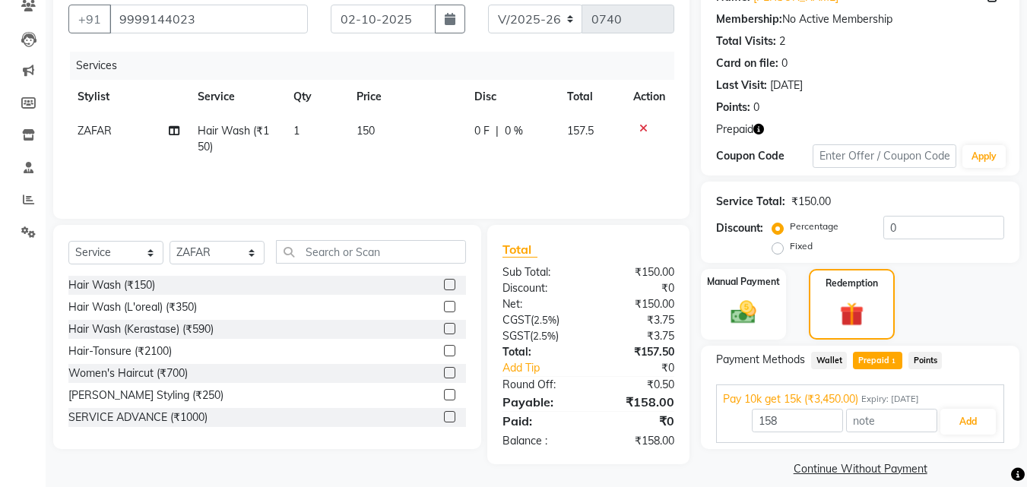
scroll to position [0, 0]
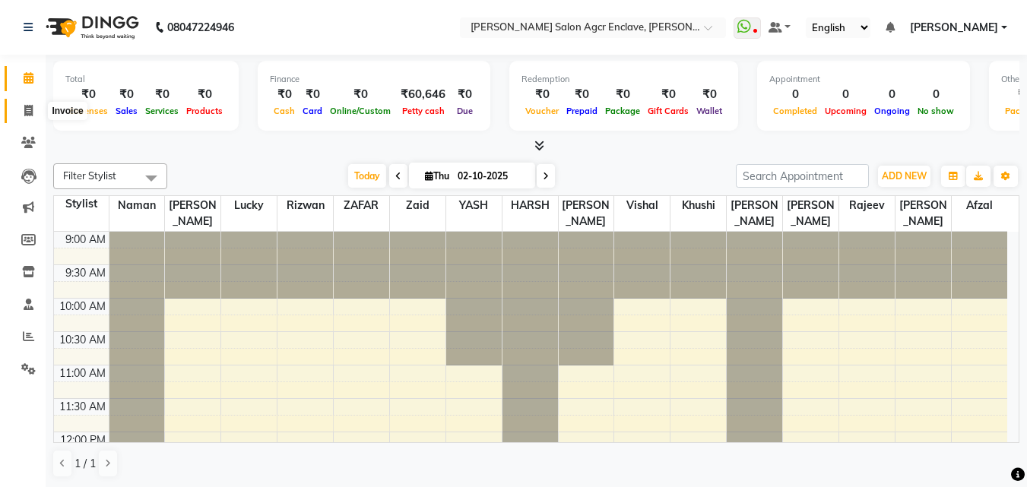
click at [41, 115] on span at bounding box center [28, 111] width 27 height 17
select select "service"
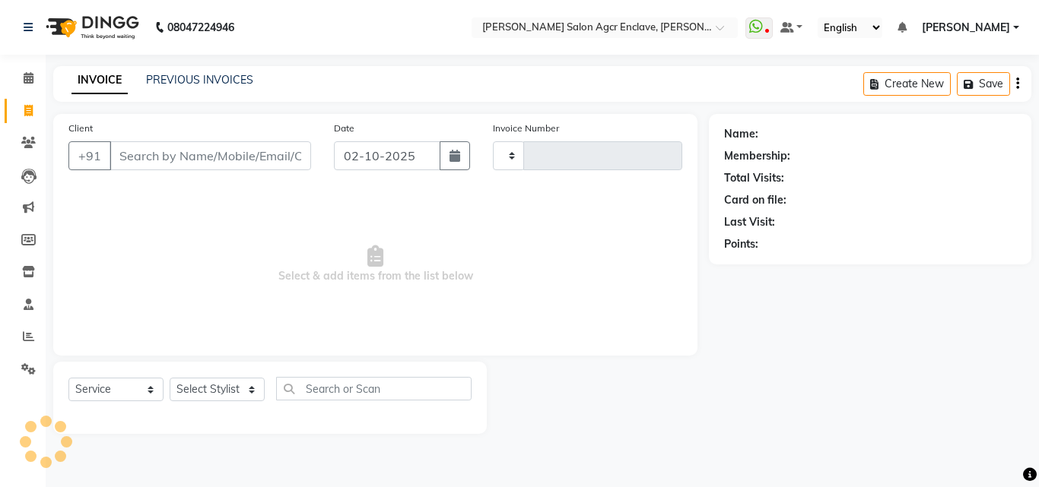
type input "0740"
select select "8560"
click at [226, 163] on input "Client" at bounding box center [209, 155] width 201 height 29
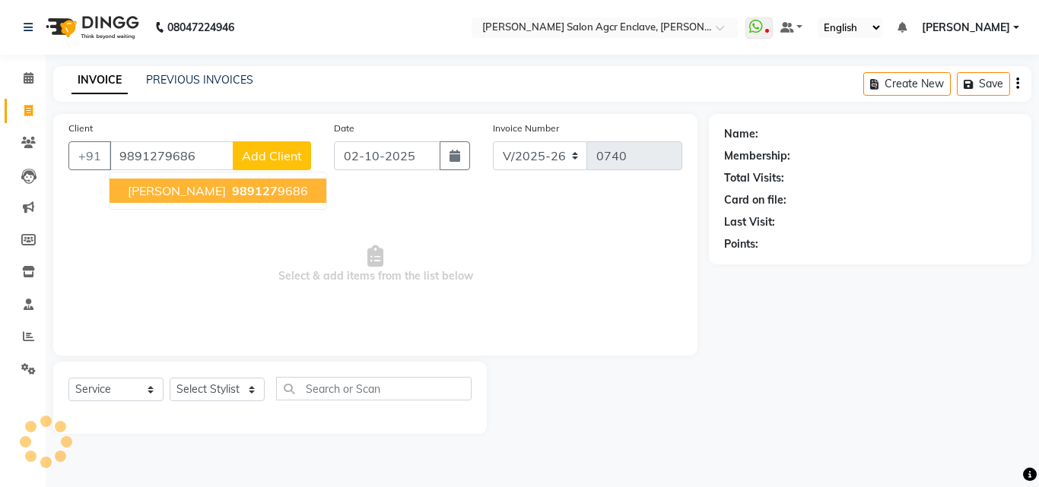
type input "9891279686"
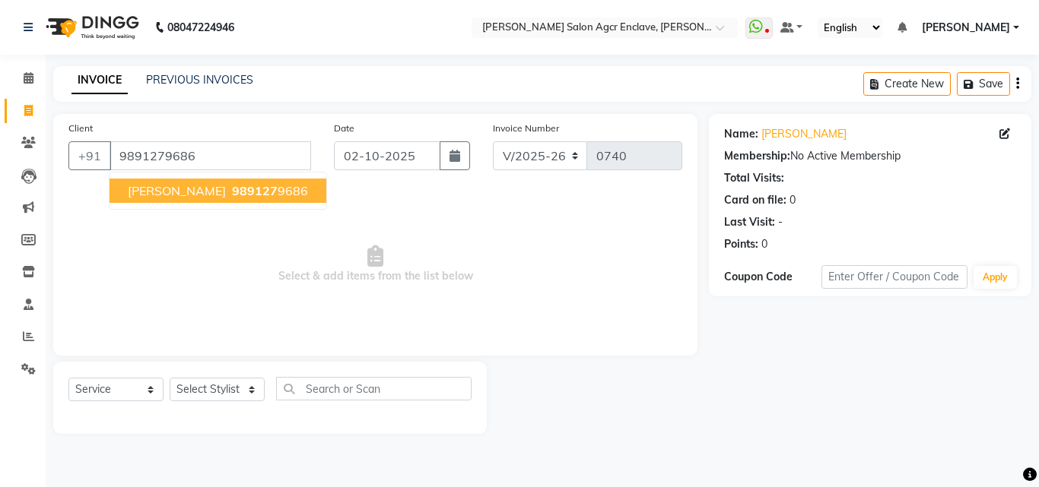
click at [232, 191] on span "989127" at bounding box center [255, 190] width 46 height 15
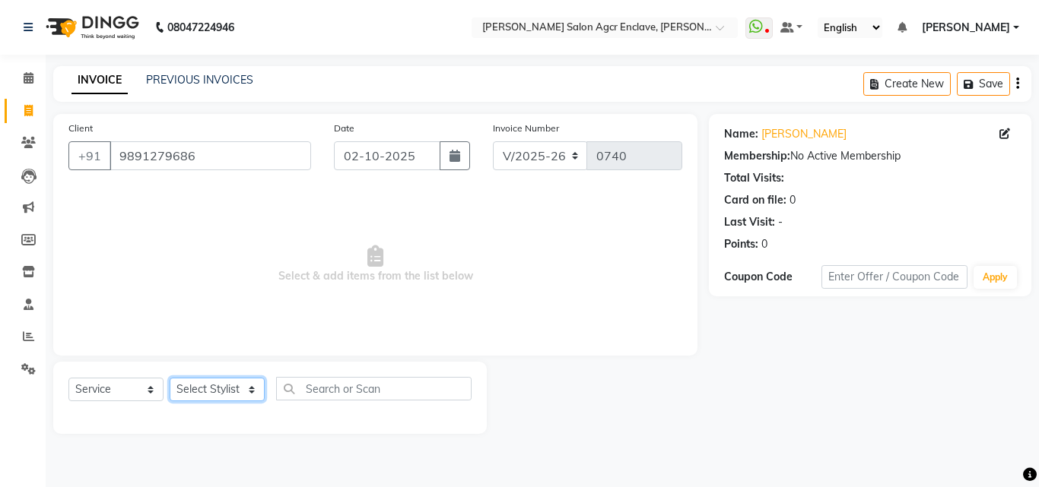
click at [243, 393] on select "Select Stylist Abhishek [PERSON_NAME] [PERSON_NAME] [PERSON_NAME] Lucky [PERSON…" at bounding box center [217, 390] width 95 height 24
select select "87658"
click at [170, 378] on select "Select Stylist Abhishek [PERSON_NAME] [PERSON_NAME] [PERSON_NAME] Lucky [PERSON…" at bounding box center [217, 390] width 95 height 24
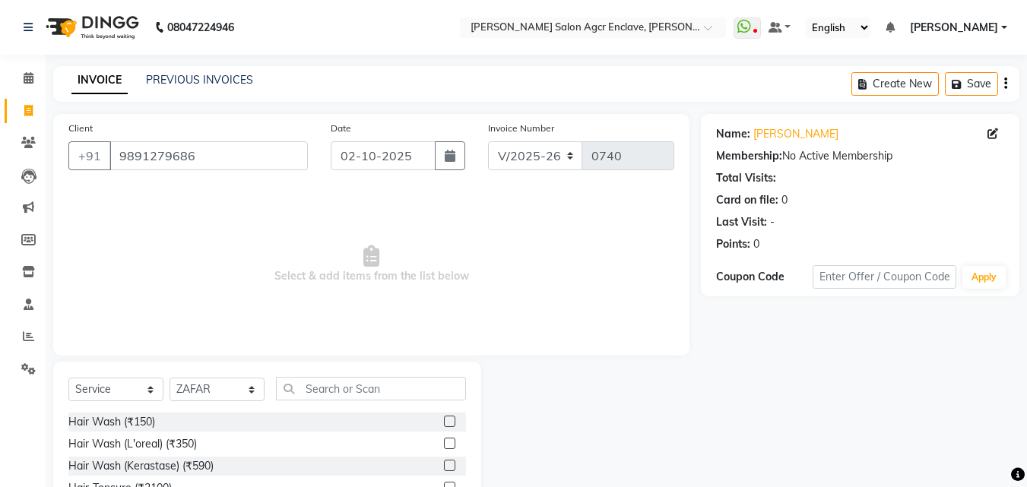
click at [242, 424] on div "Hair Wash (₹150)" at bounding box center [267, 422] width 398 height 19
click at [444, 424] on label at bounding box center [449, 421] width 11 height 11
click at [444, 424] on input "checkbox" at bounding box center [449, 422] width 10 height 10
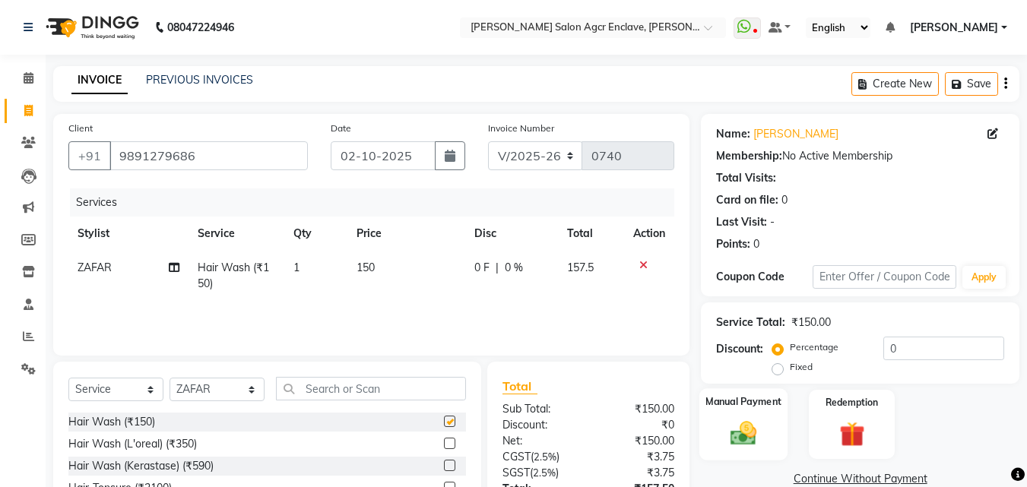
checkbox input "false"
click at [871, 437] on img at bounding box center [851, 434] width 43 height 33
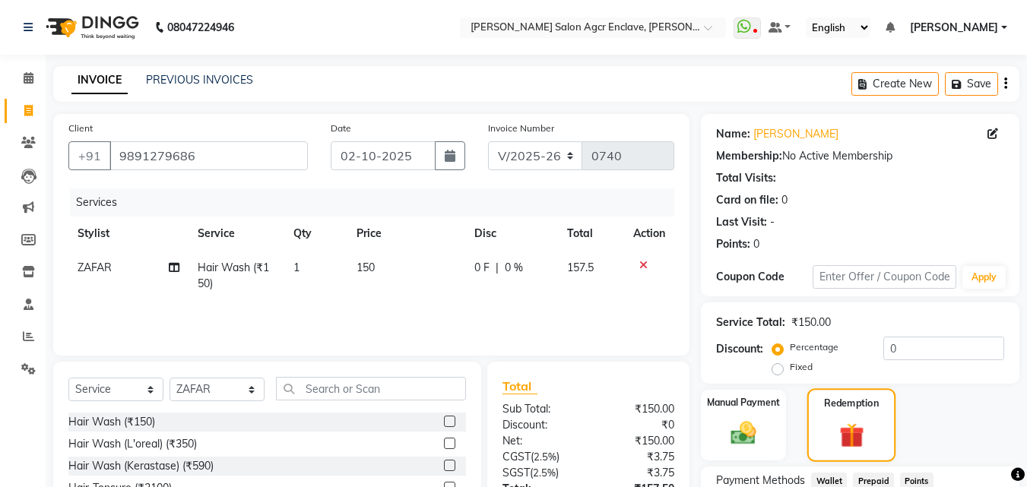
scroll to position [137, 0]
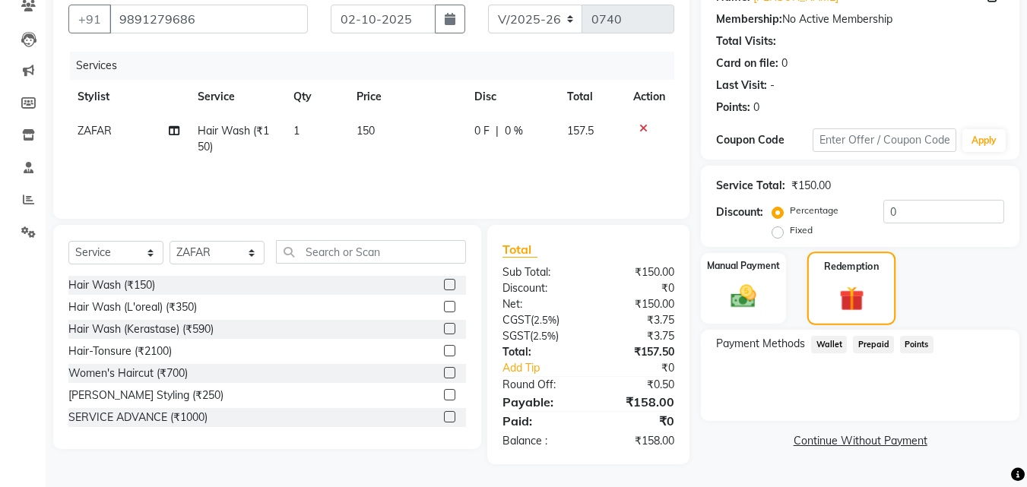
click at [850, 306] on img at bounding box center [852, 298] width 40 height 31
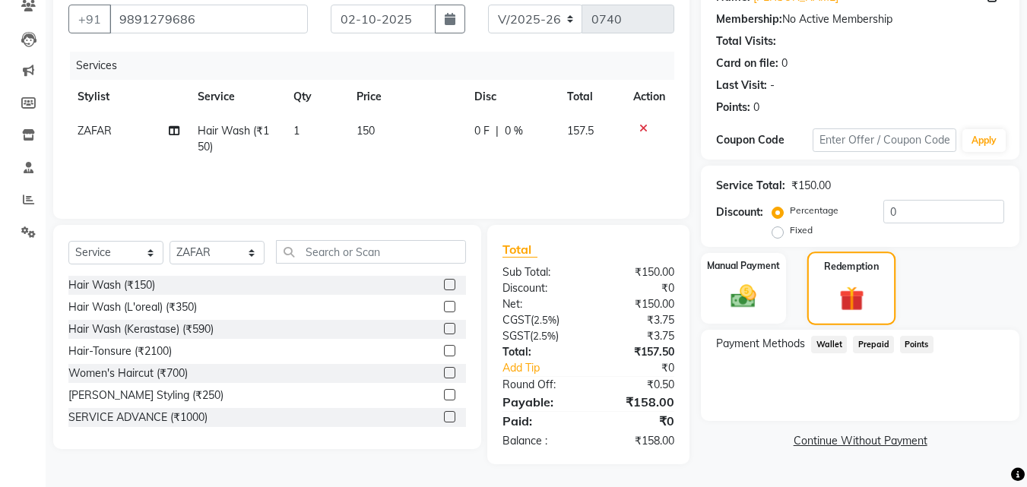
click at [850, 306] on img at bounding box center [852, 298] width 40 height 31
click at [868, 299] on img at bounding box center [852, 298] width 40 height 31
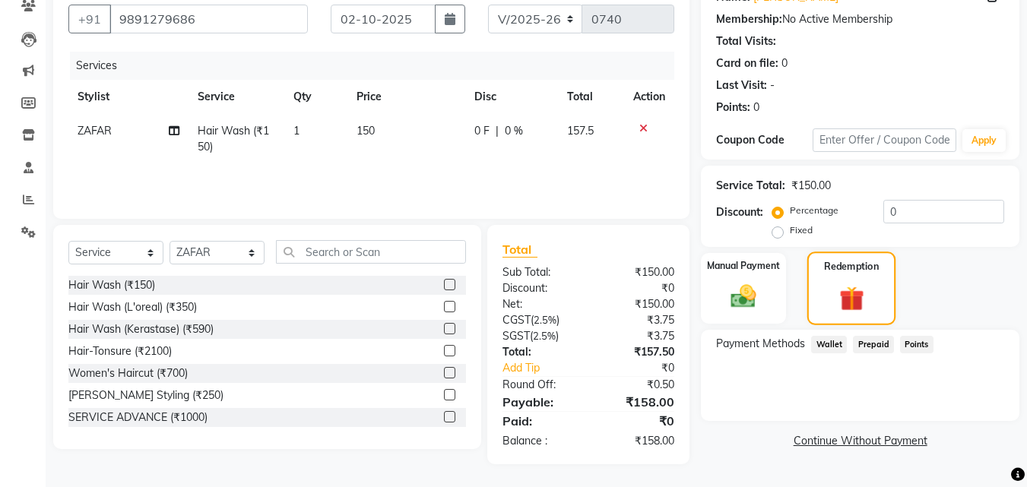
click at [868, 299] on img at bounding box center [852, 298] width 40 height 31
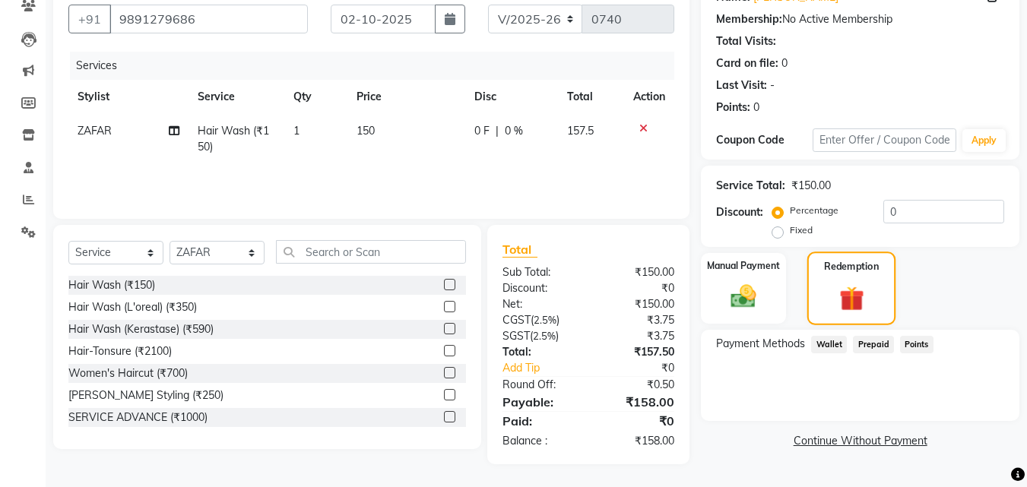
click at [868, 299] on img at bounding box center [852, 298] width 40 height 31
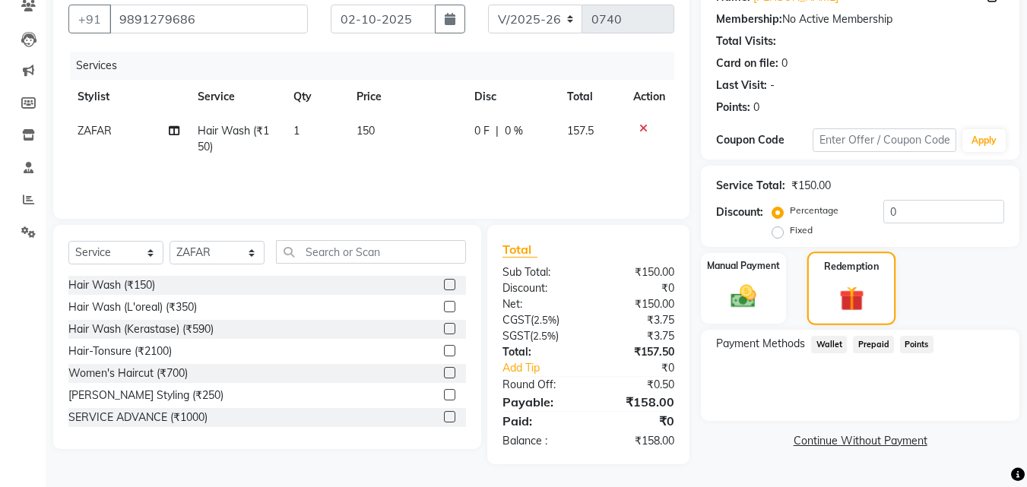
click at [868, 299] on img at bounding box center [852, 298] width 40 height 31
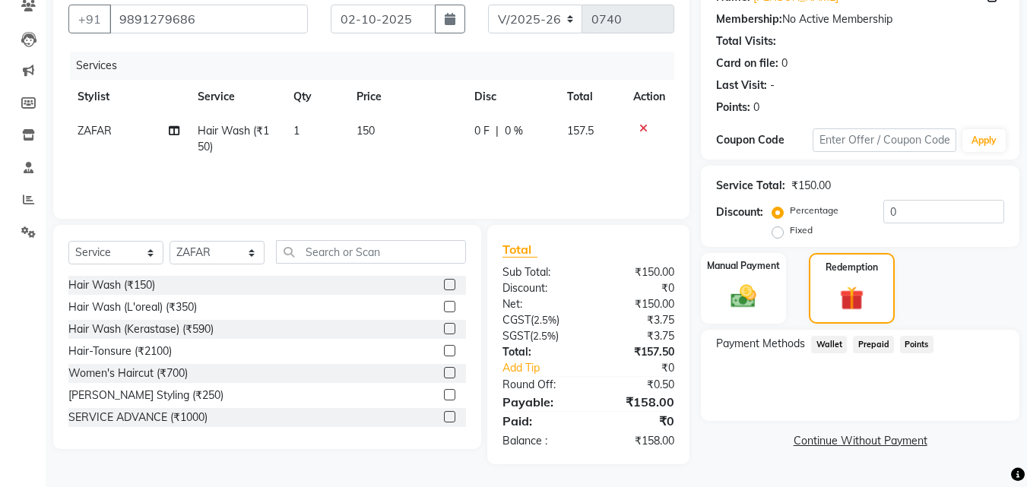
scroll to position [0, 0]
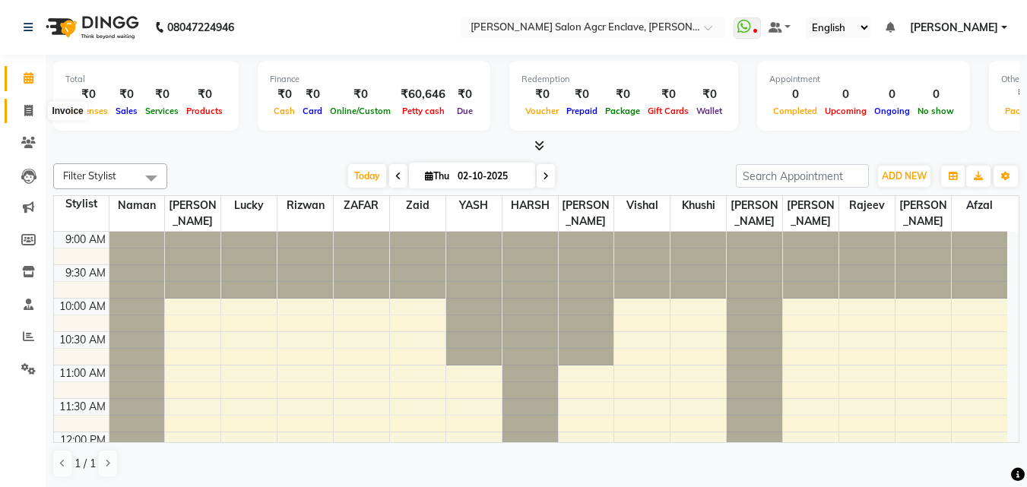
click at [27, 113] on icon at bounding box center [28, 110] width 8 height 11
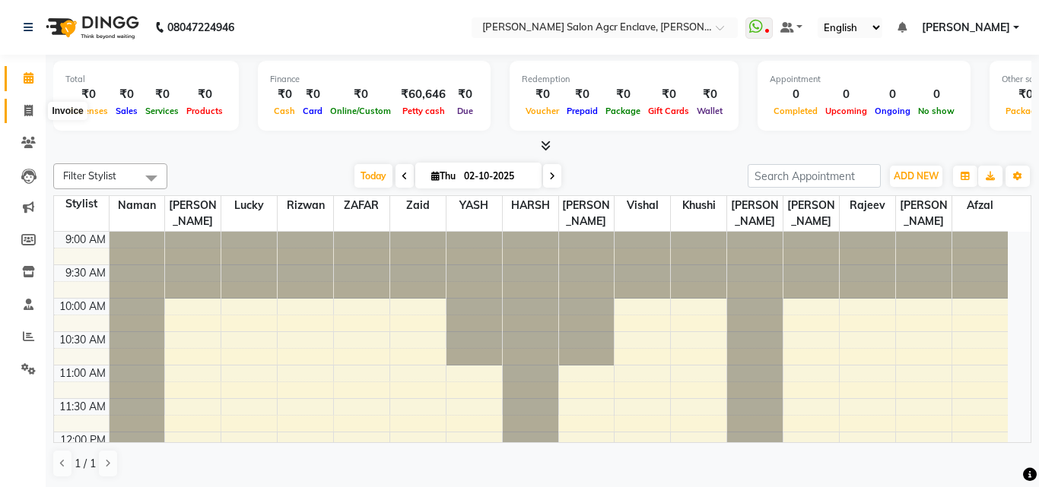
select select "service"
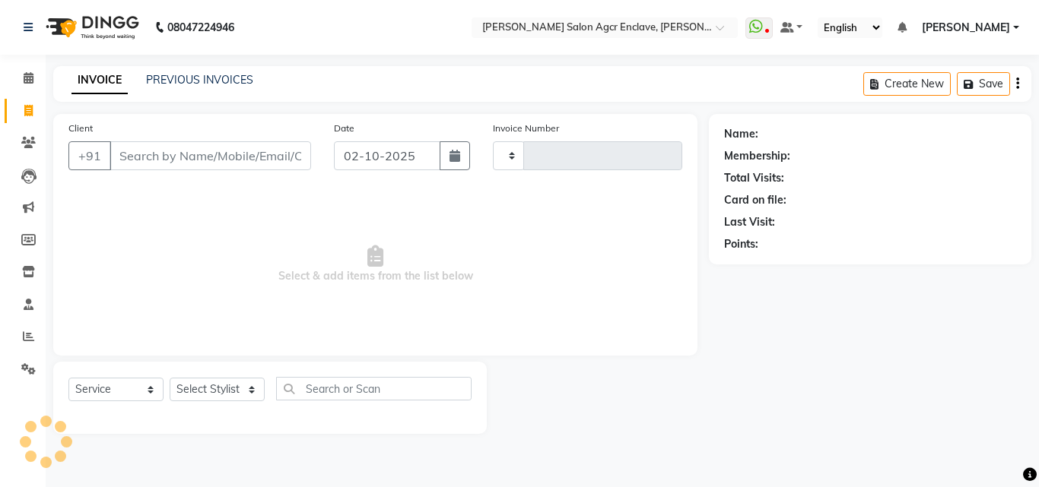
type input "0740"
select select "8560"
click at [205, 157] on input "Client" at bounding box center [209, 155] width 201 height 29
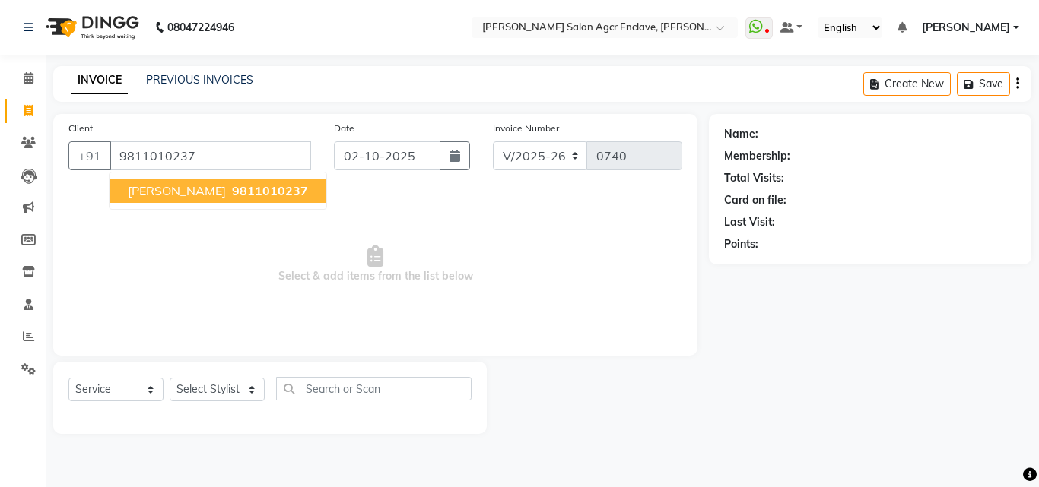
type input "9811010237"
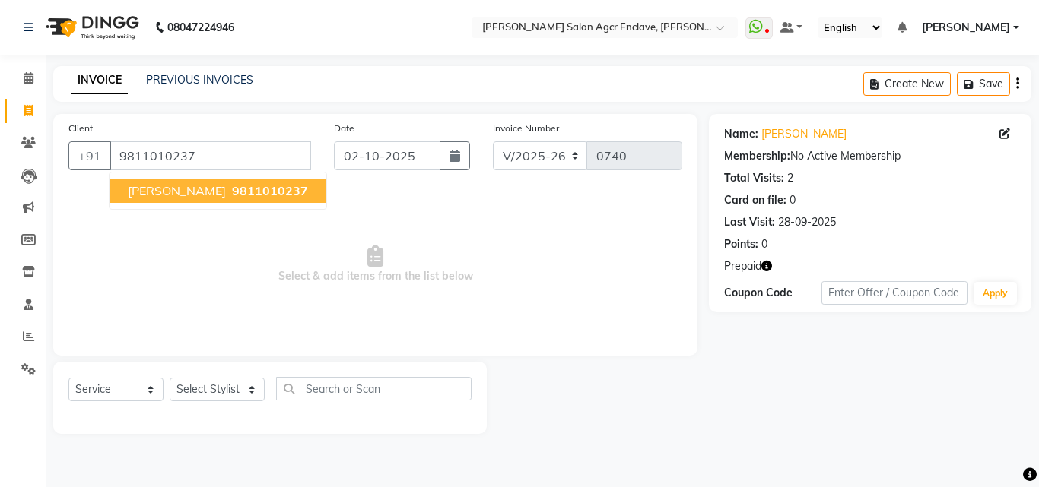
click at [201, 198] on button "KAMAL 9811010237" at bounding box center [217, 191] width 217 height 24
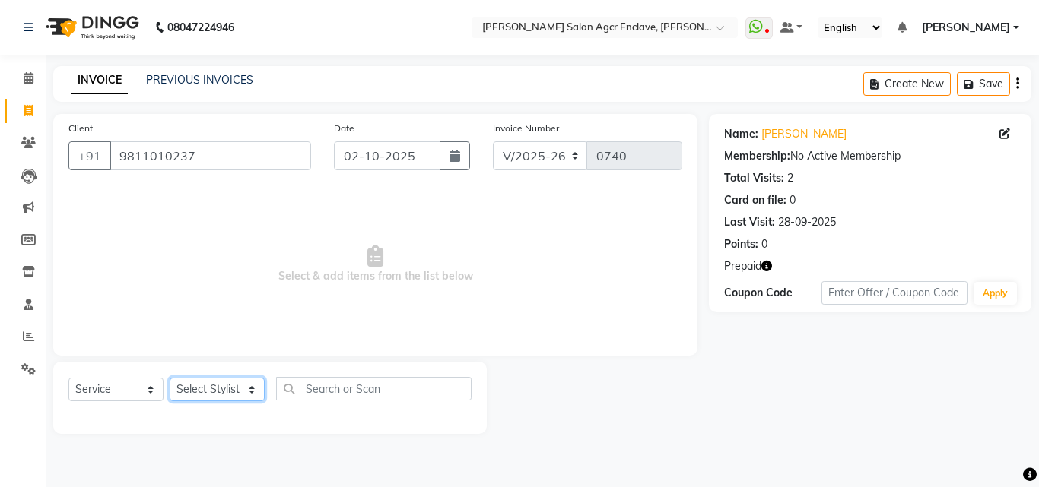
click at [206, 387] on select "Select Stylist Abhishek [PERSON_NAME] [PERSON_NAME] [PERSON_NAME] Lucky [PERSON…" at bounding box center [217, 390] width 95 height 24
select select "87660"
click at [170, 378] on select "Select Stylist Abhishek [PERSON_NAME] [PERSON_NAME] [PERSON_NAME] Lucky [PERSON…" at bounding box center [217, 390] width 95 height 24
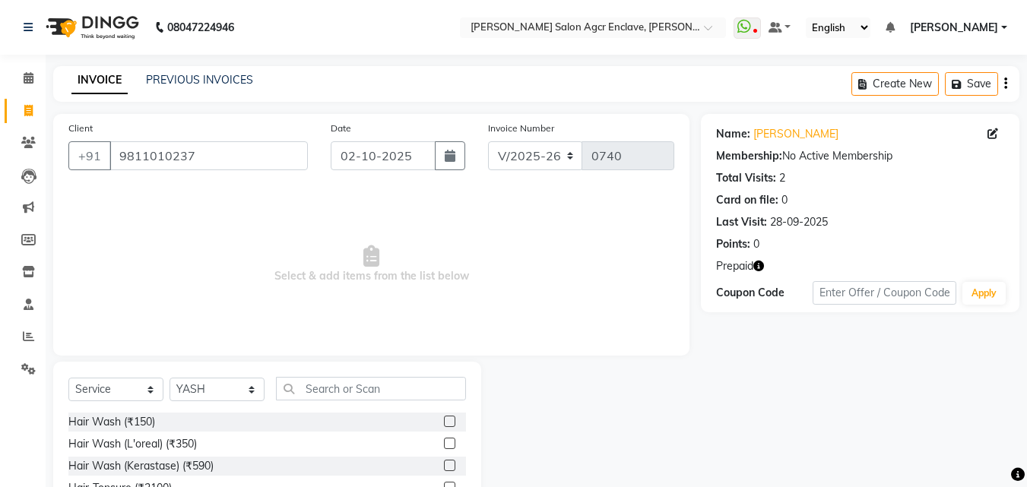
click at [173, 432] on div "Hair Wash (₹150) Hair Wash (L'oreal) (₹350) Hair Wash (Kerastase) (₹590) Hair-T…" at bounding box center [267, 489] width 398 height 152
click at [444, 421] on label at bounding box center [449, 421] width 11 height 11
click at [444, 421] on input "checkbox" at bounding box center [449, 422] width 10 height 10
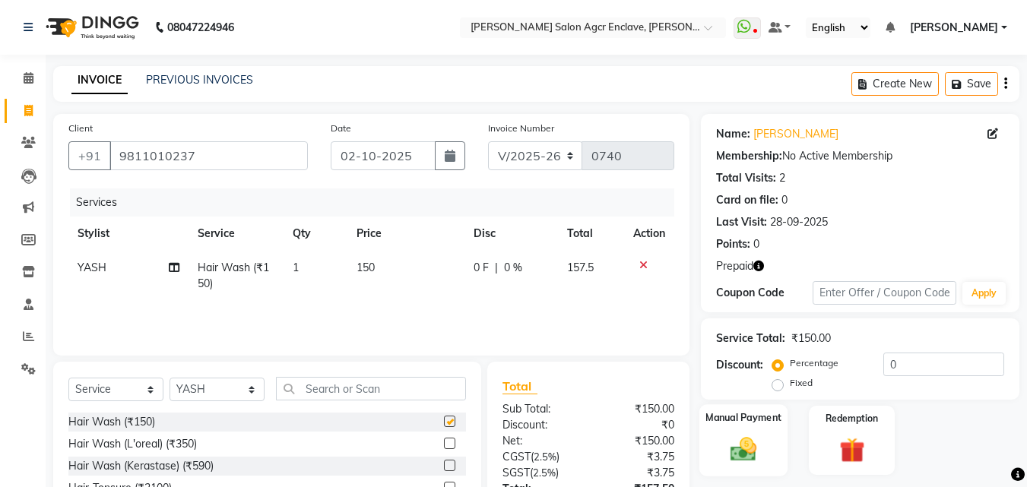
checkbox input "false"
click at [854, 452] on img at bounding box center [851, 450] width 43 height 33
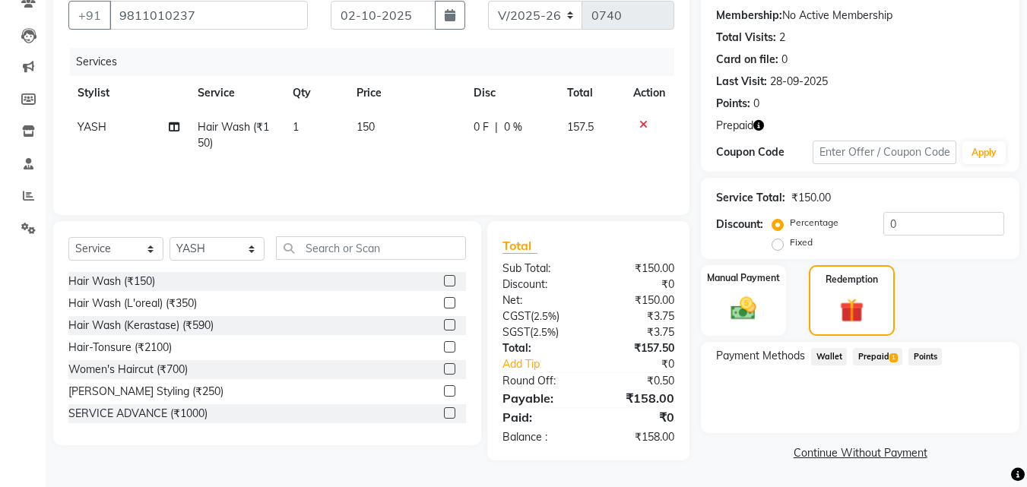
click at [880, 354] on span "Prepaid 1" at bounding box center [877, 356] width 49 height 17
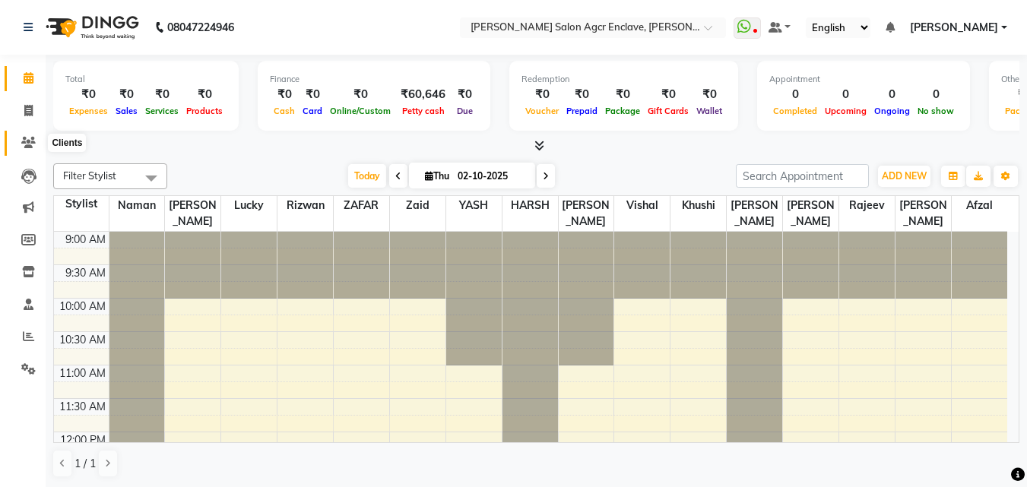
click at [26, 137] on icon at bounding box center [28, 142] width 14 height 11
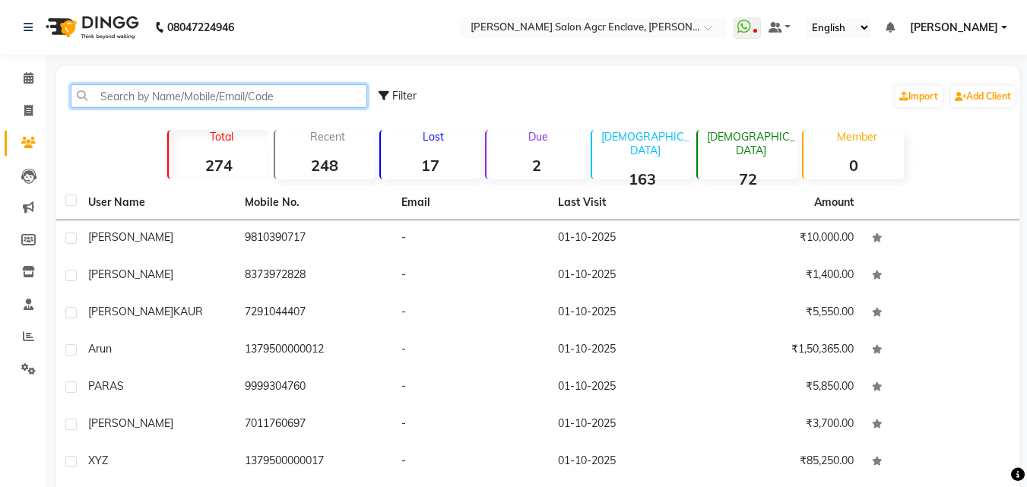
click at [205, 92] on input "text" at bounding box center [219, 96] width 297 height 24
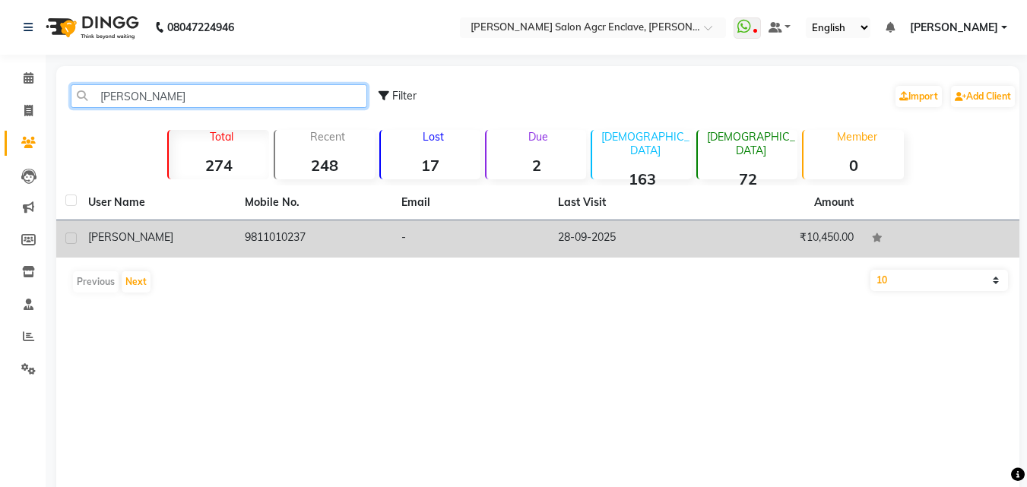
type input "[PERSON_NAME]"
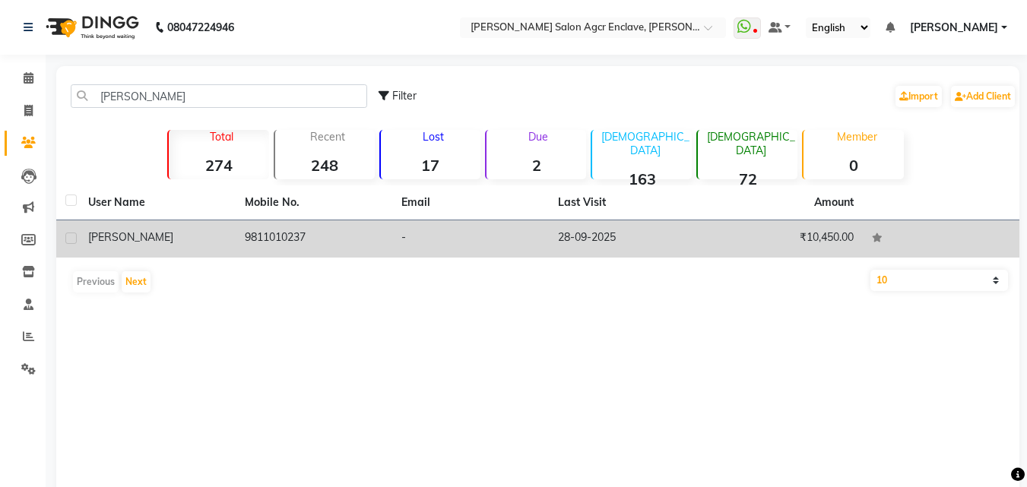
click at [277, 234] on td "9811010237" at bounding box center [314, 239] width 157 height 37
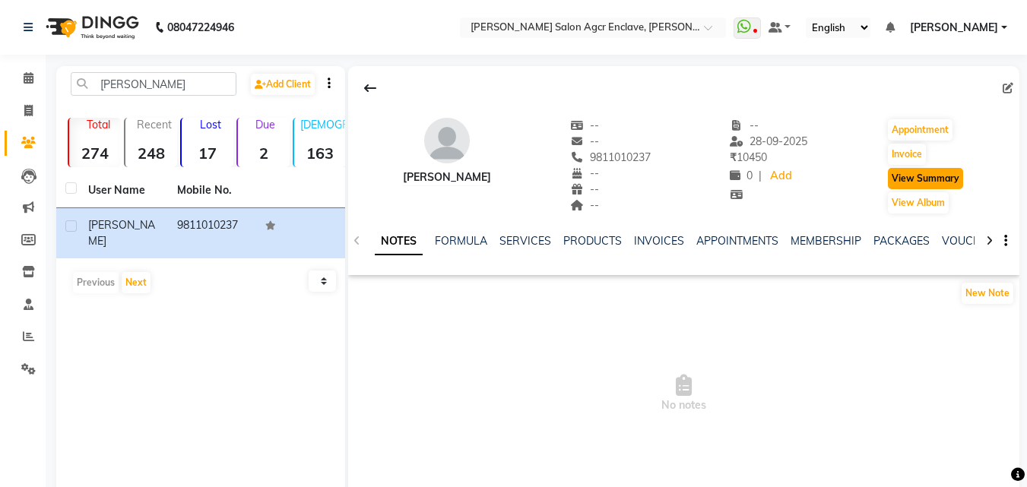
click at [934, 170] on button "View Summary" at bounding box center [925, 178] width 75 height 21
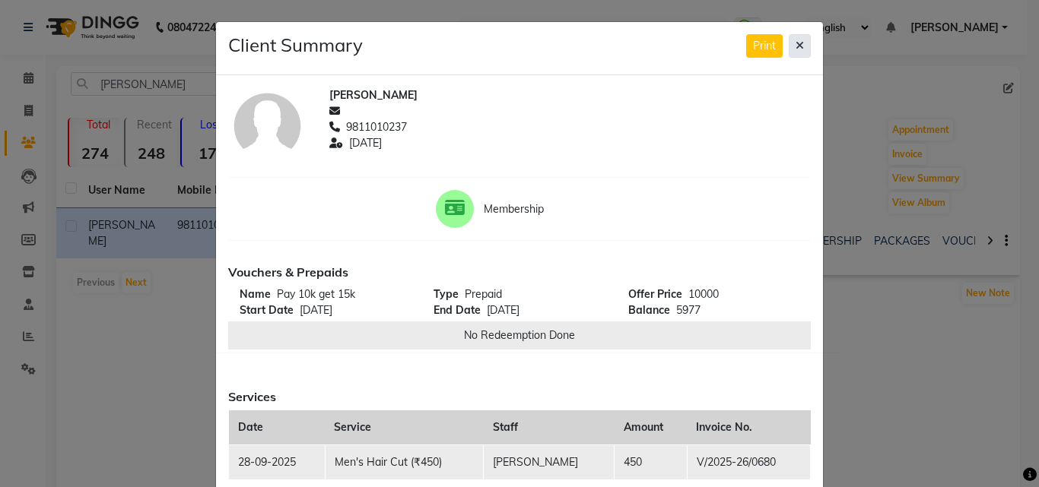
click at [788, 45] on button at bounding box center [799, 46] width 22 height 24
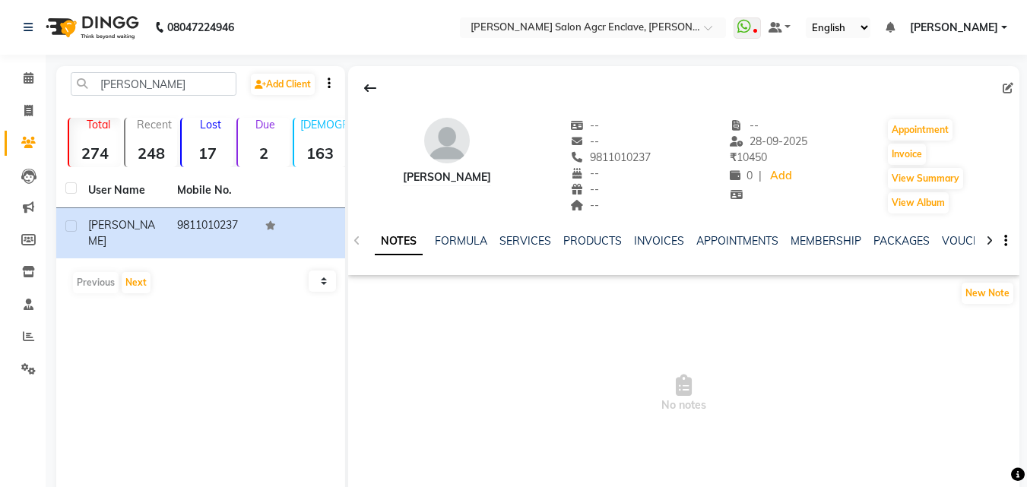
click at [33, 125] on li "Invoice" at bounding box center [23, 111] width 46 height 33
click at [30, 112] on icon at bounding box center [28, 110] width 8 height 11
select select "service"
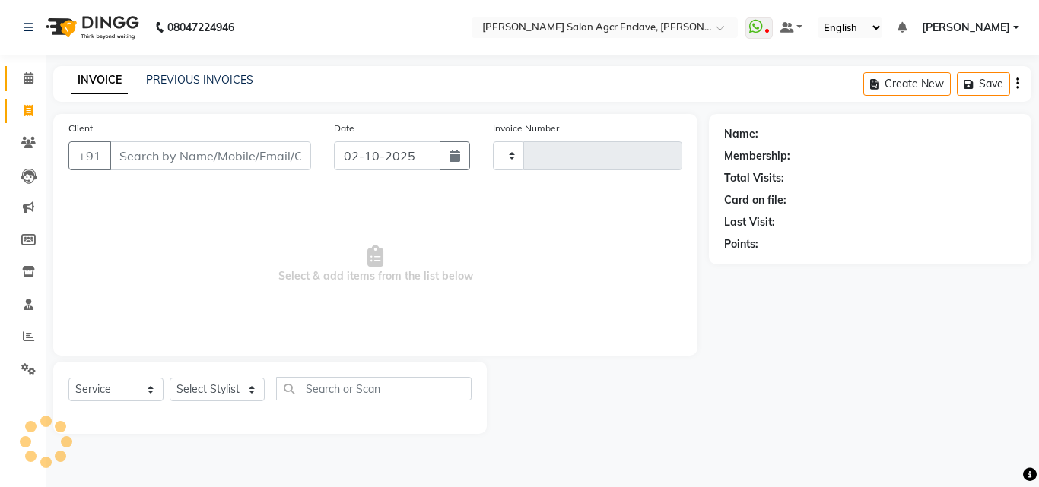
type input "0740"
select select "8560"
click at [30, 81] on icon at bounding box center [29, 77] width 10 height 11
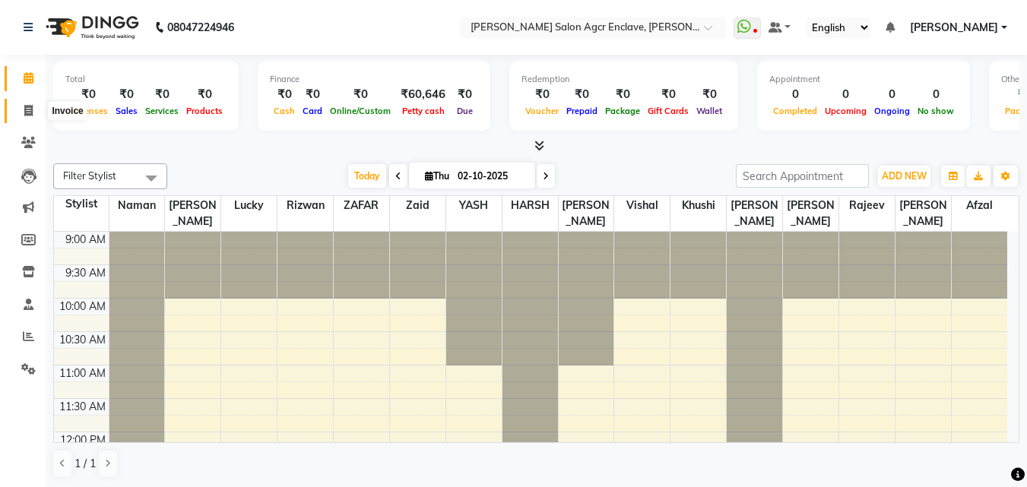
click at [25, 109] on icon at bounding box center [28, 110] width 8 height 11
select select "service"
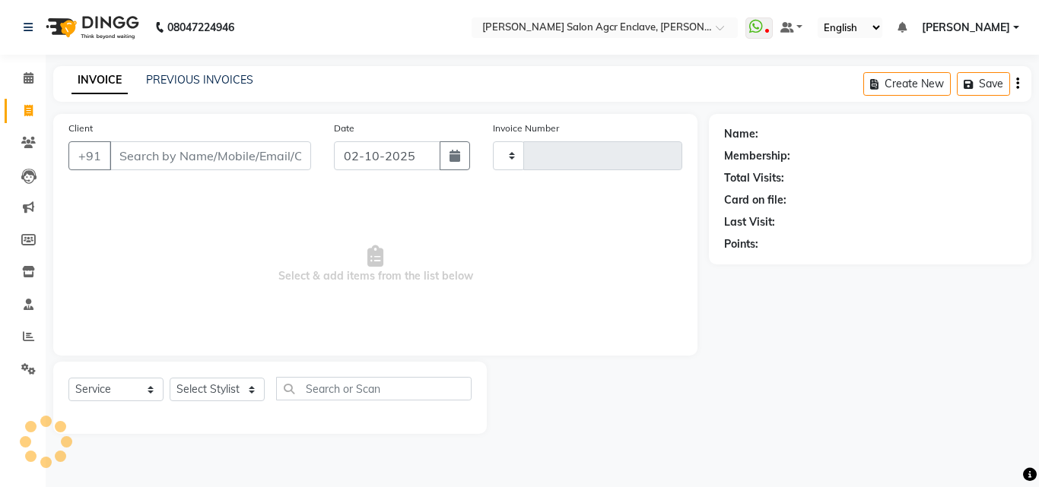
type input "0740"
select select "8560"
click at [222, 148] on input "Client" at bounding box center [209, 155] width 201 height 29
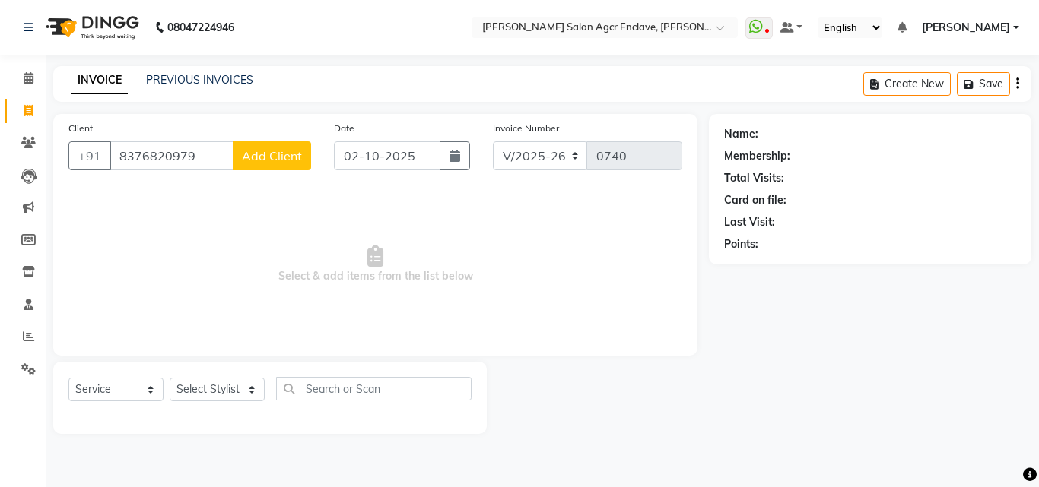
type input "8376820979"
click at [194, 195] on span "Select & add items from the list below" at bounding box center [375, 265] width 614 height 152
click at [211, 152] on input "8376820979" at bounding box center [171, 155] width 124 height 29
click at [209, 211] on span "Select & add items from the list below" at bounding box center [375, 265] width 614 height 152
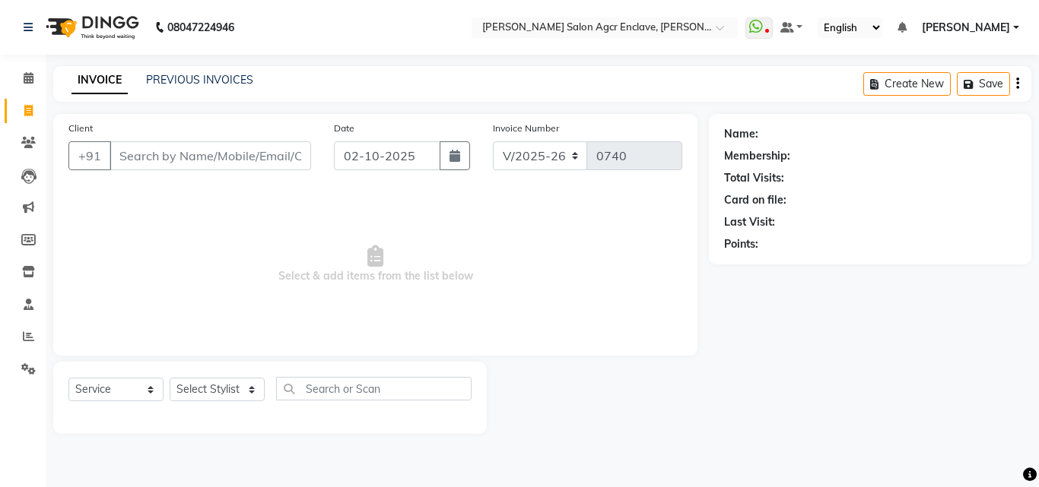
click at [560, 274] on span "Select & add items from the list below" at bounding box center [375, 265] width 614 height 152
click at [390, 230] on span "Select & add items from the list below" at bounding box center [375, 265] width 614 height 152
